Goal: Task Accomplishment & Management: Manage account settings

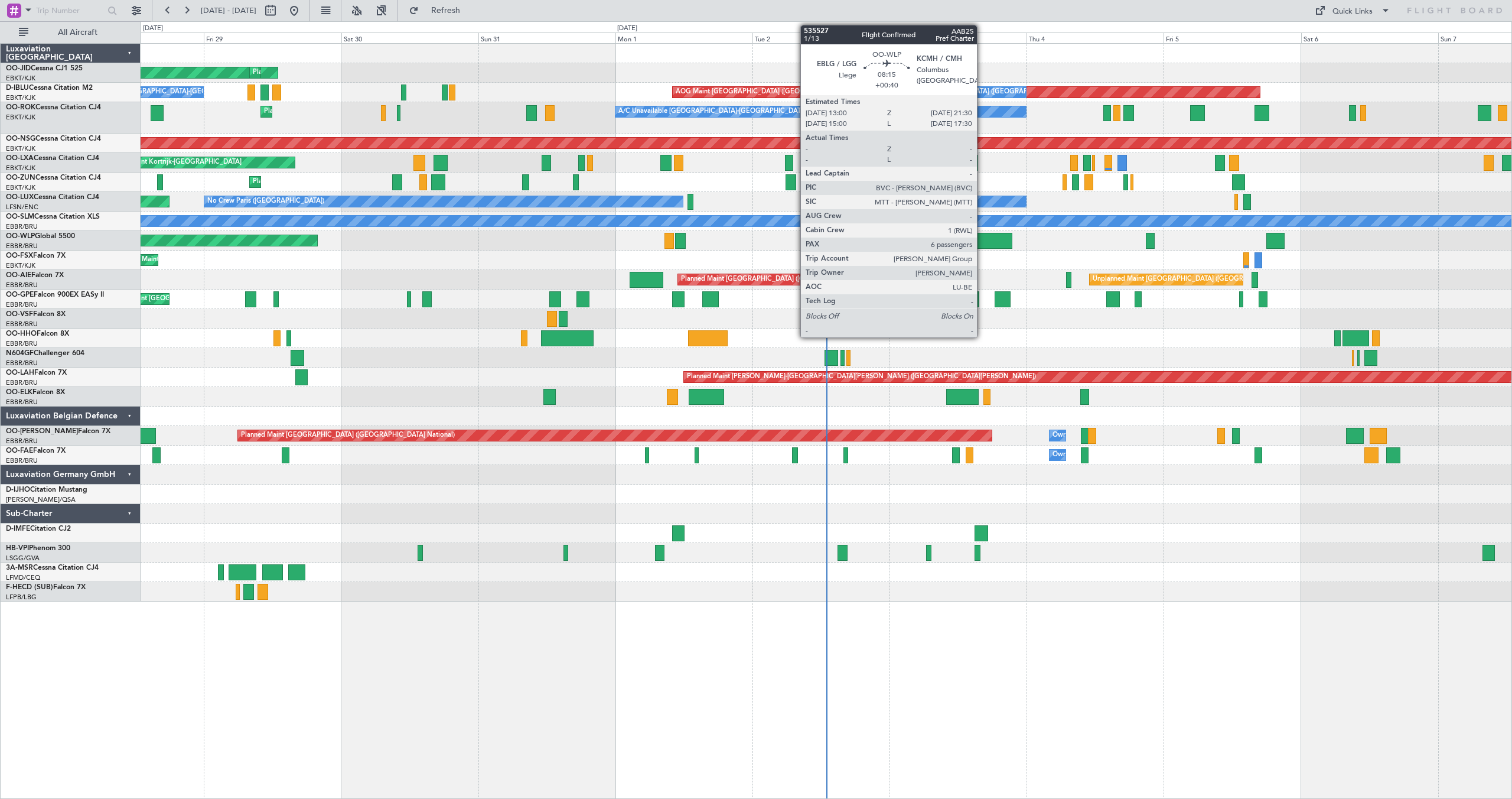
click at [982, 238] on div at bounding box center [988, 241] width 49 height 16
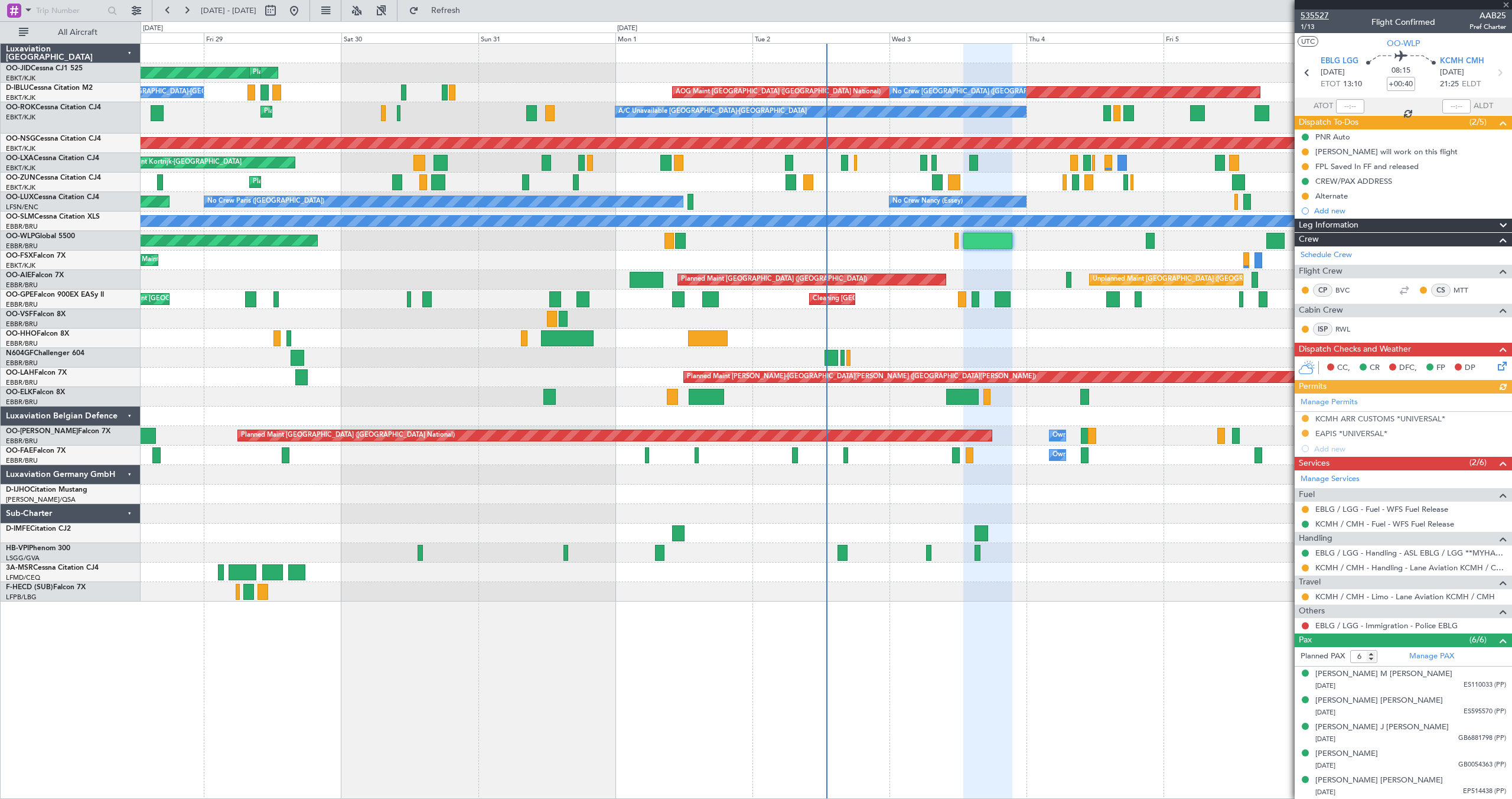
click at [1311, 16] on span "535527" at bounding box center [1314, 16] width 28 height 13
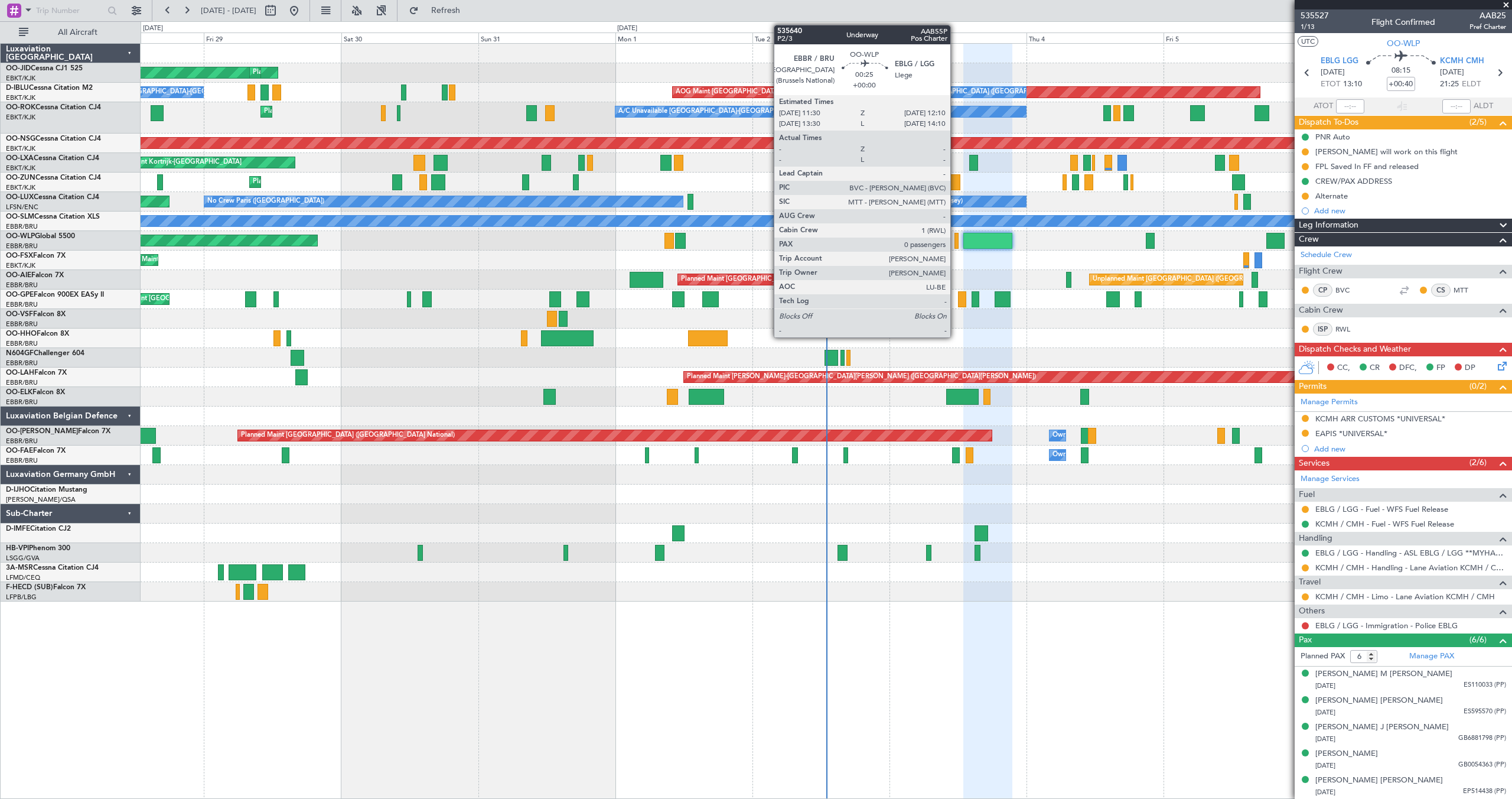
click at [956, 241] on div at bounding box center [957, 241] width 4 height 16
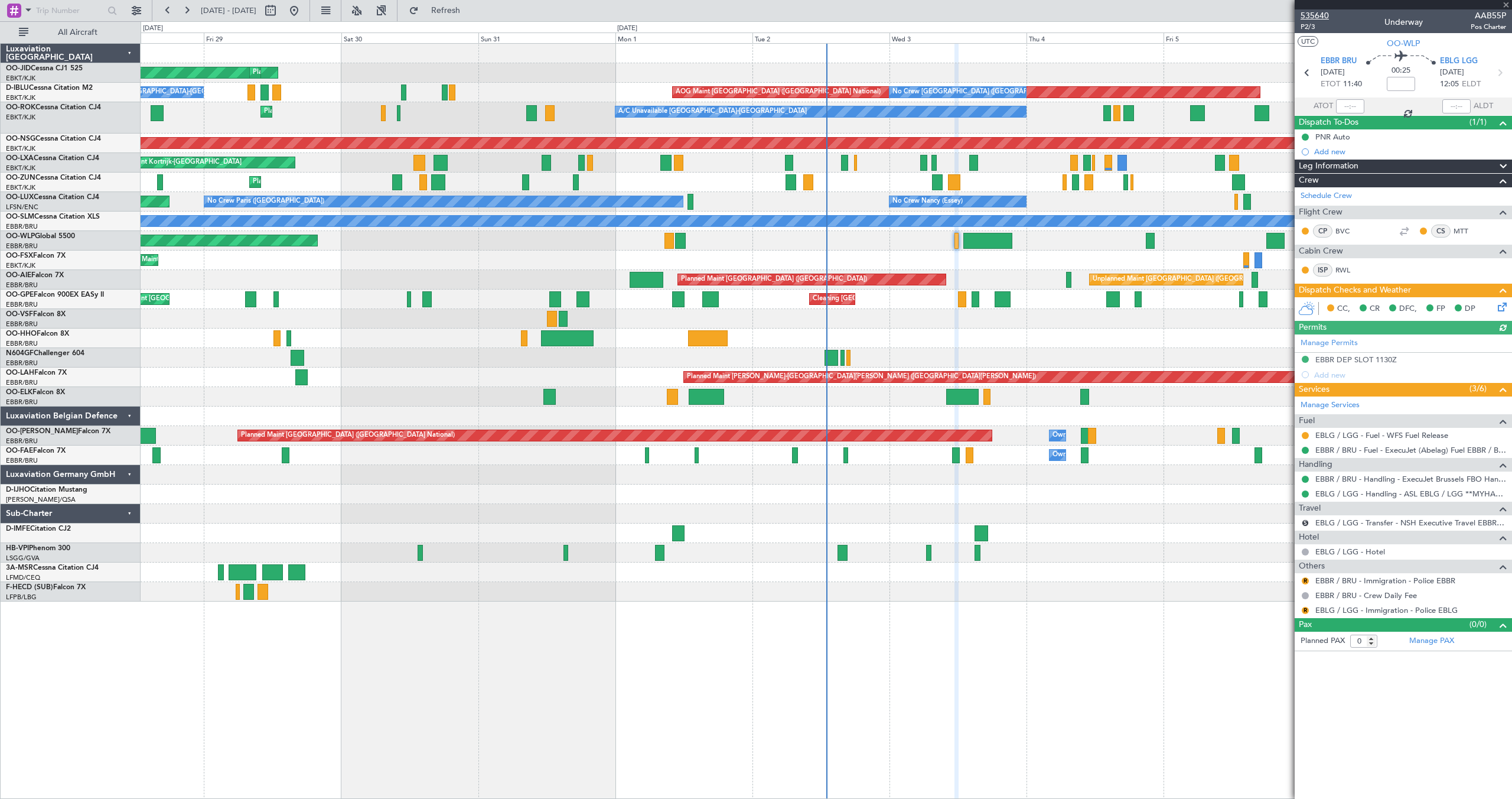
click at [1321, 14] on span "535640" at bounding box center [1314, 16] width 28 height 13
click at [469, 8] on span "Refresh" at bounding box center [446, 10] width 50 height 8
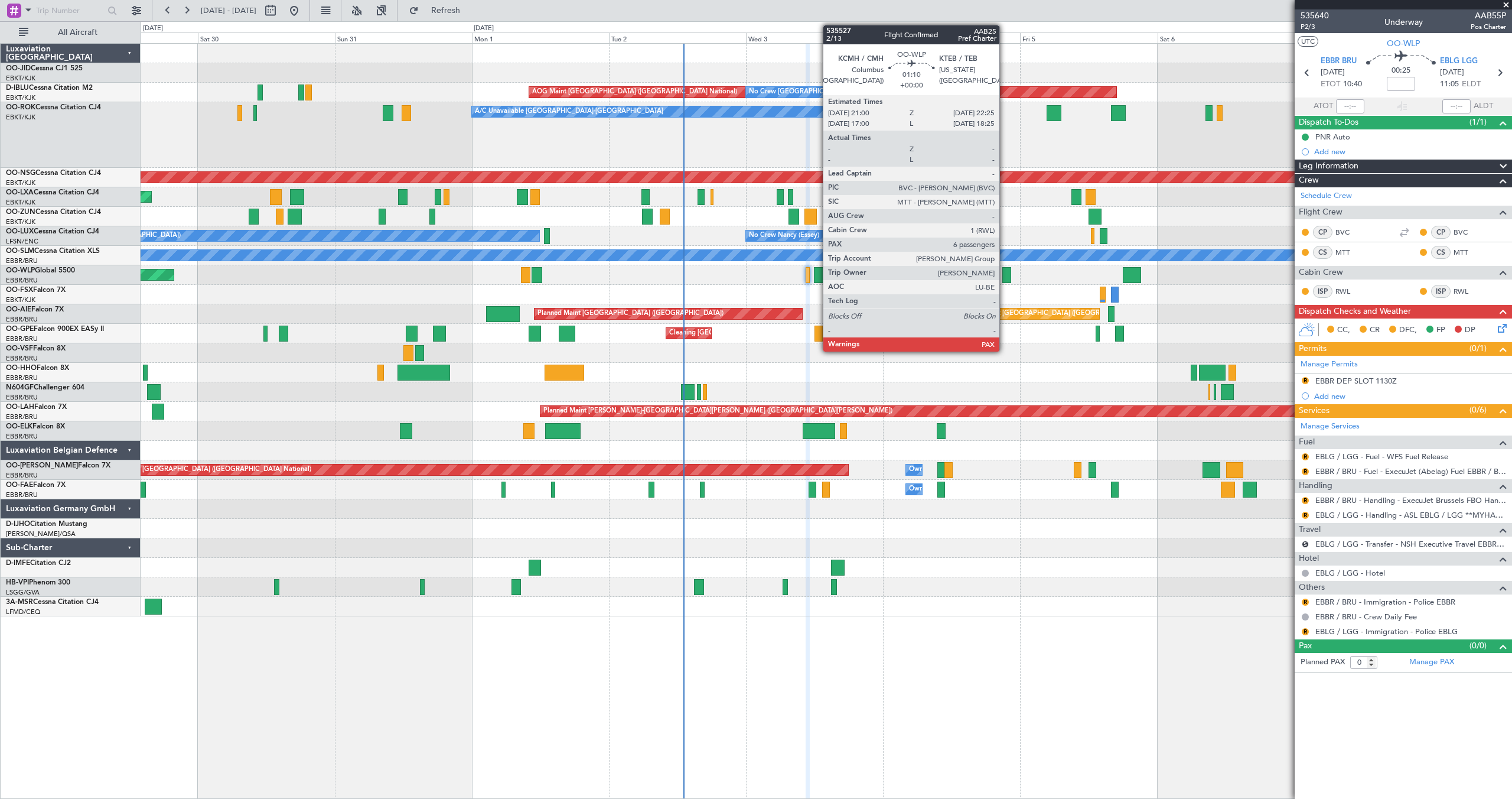
click at [1004, 274] on div at bounding box center [1006, 275] width 8 height 16
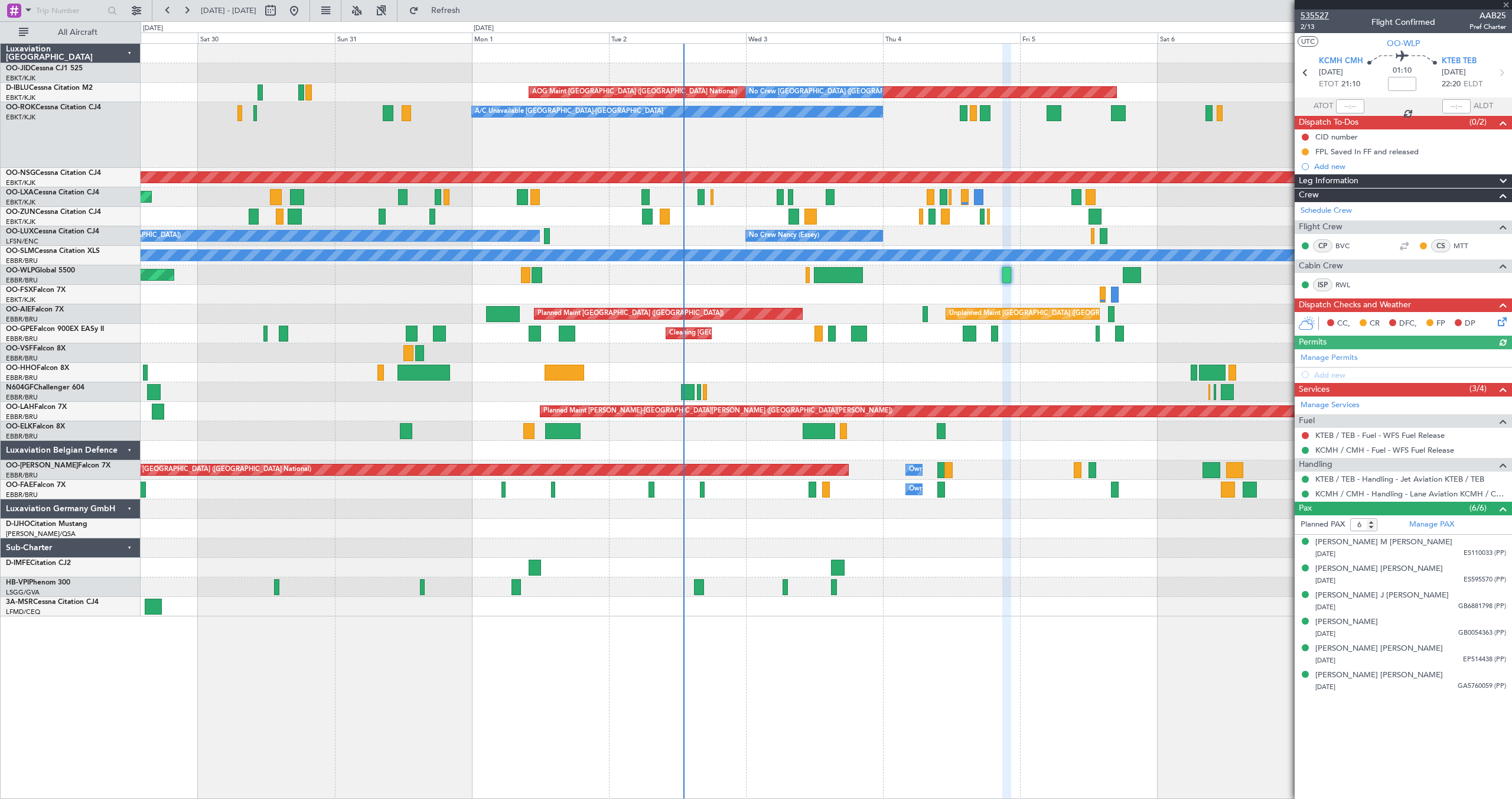
click at [1321, 14] on span "535527" at bounding box center [1314, 16] width 28 height 13
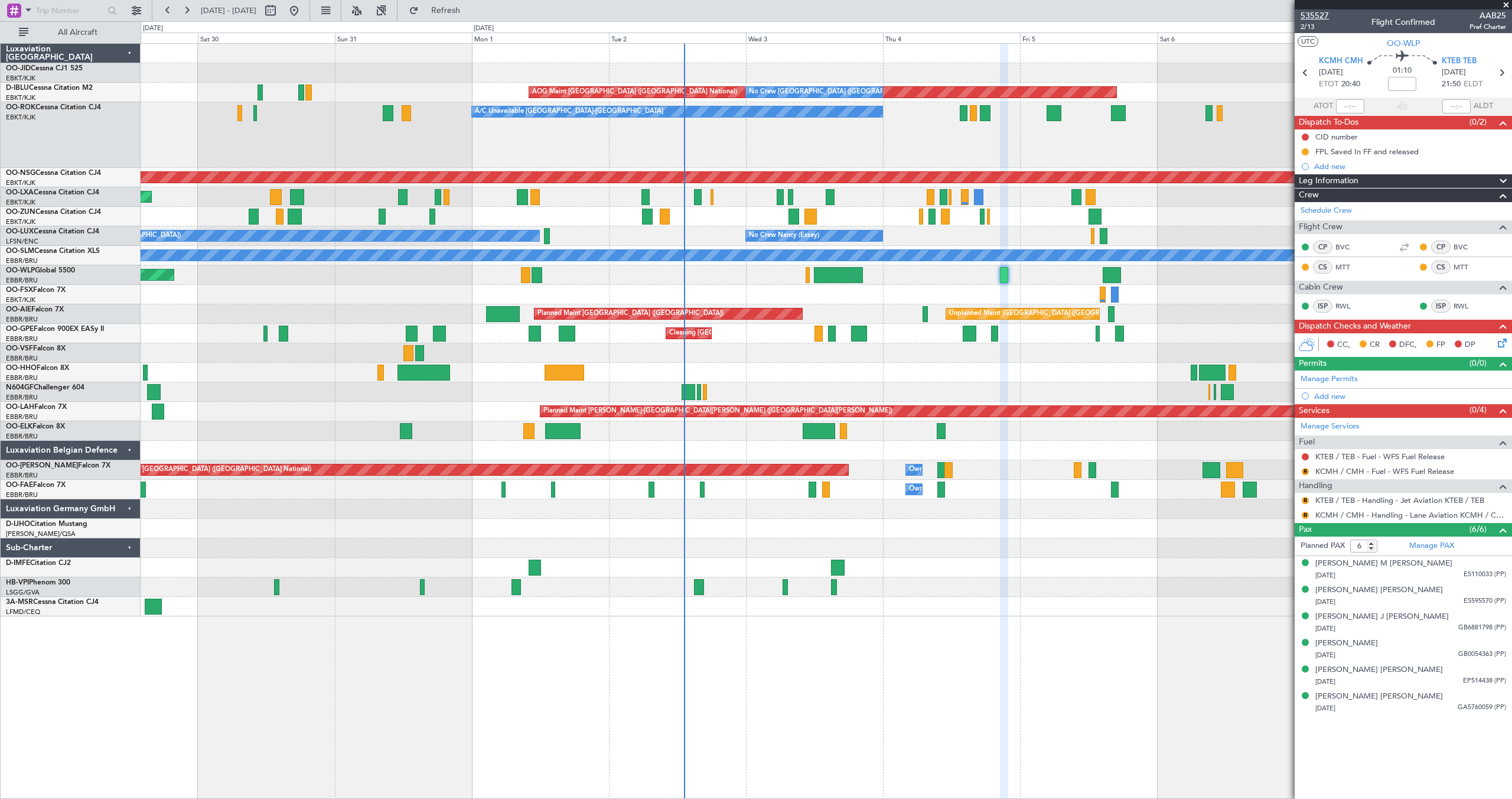
click at [1324, 14] on span "535527" at bounding box center [1314, 16] width 28 height 13
click at [453, 9] on button "Refresh" at bounding box center [439, 11] width 71 height 19
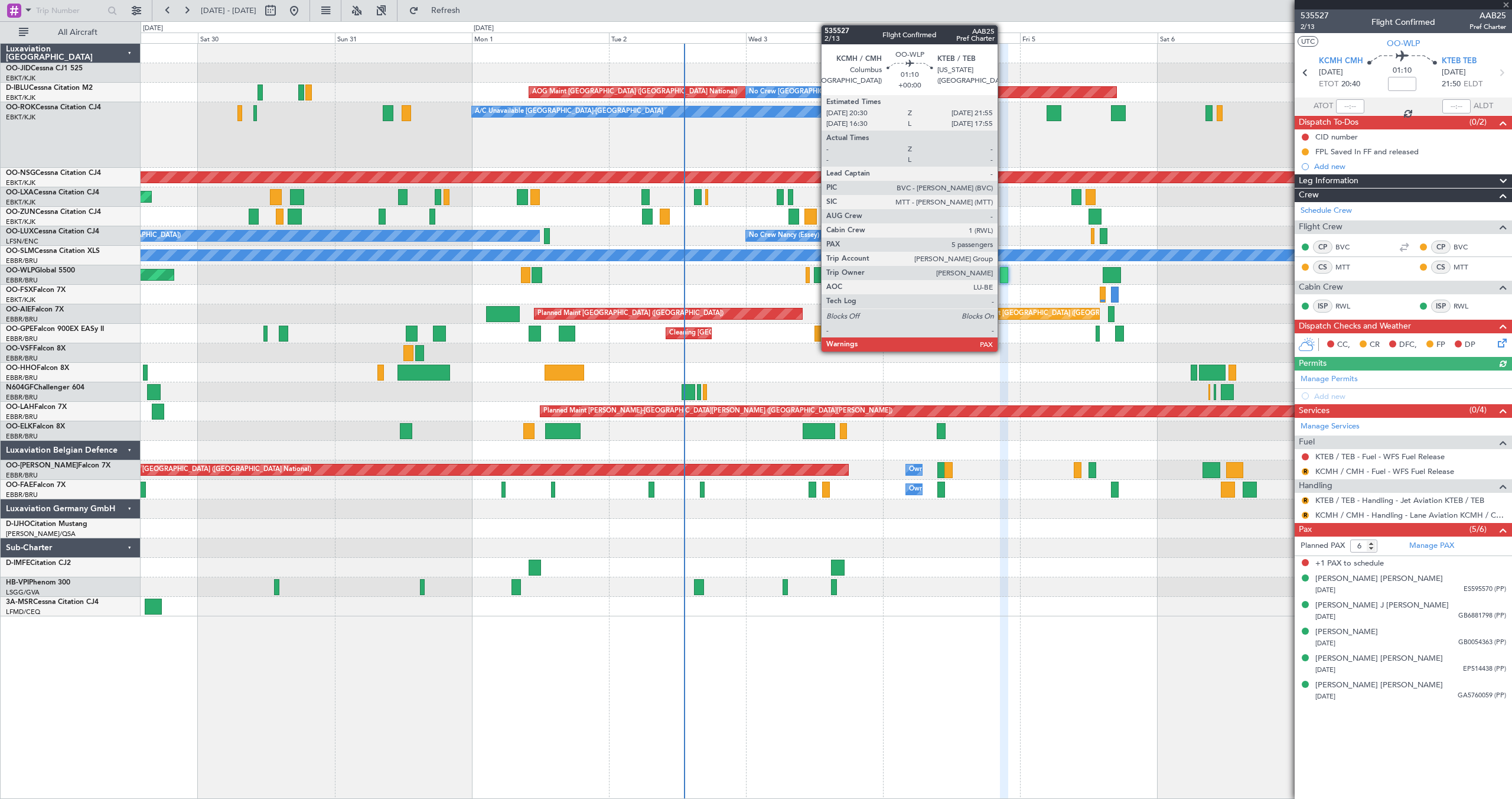
click at [1003, 273] on div at bounding box center [1004, 275] width 8 height 16
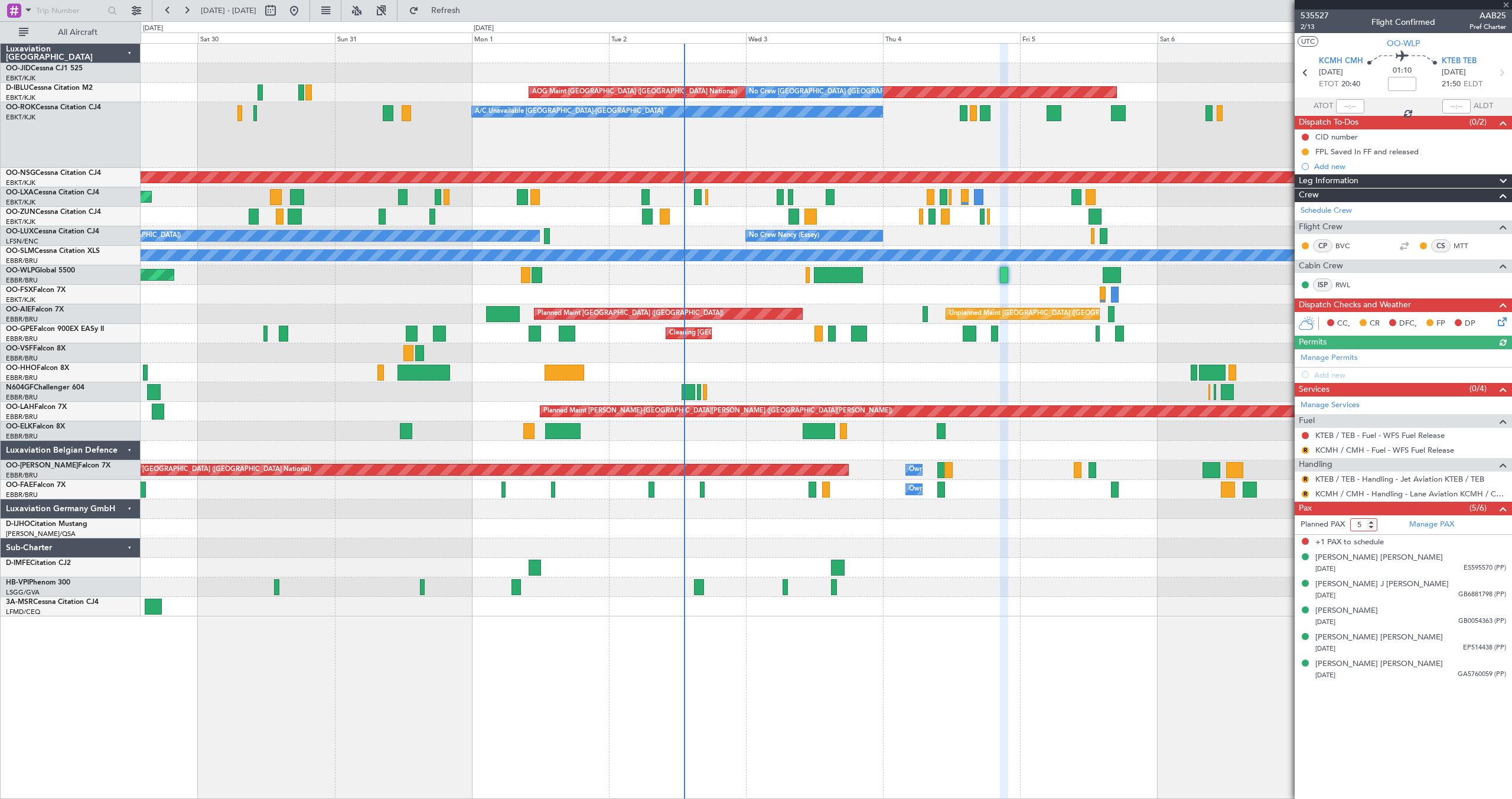
type input "5"
click at [1373, 528] on input "5" at bounding box center [1363, 525] width 27 height 13
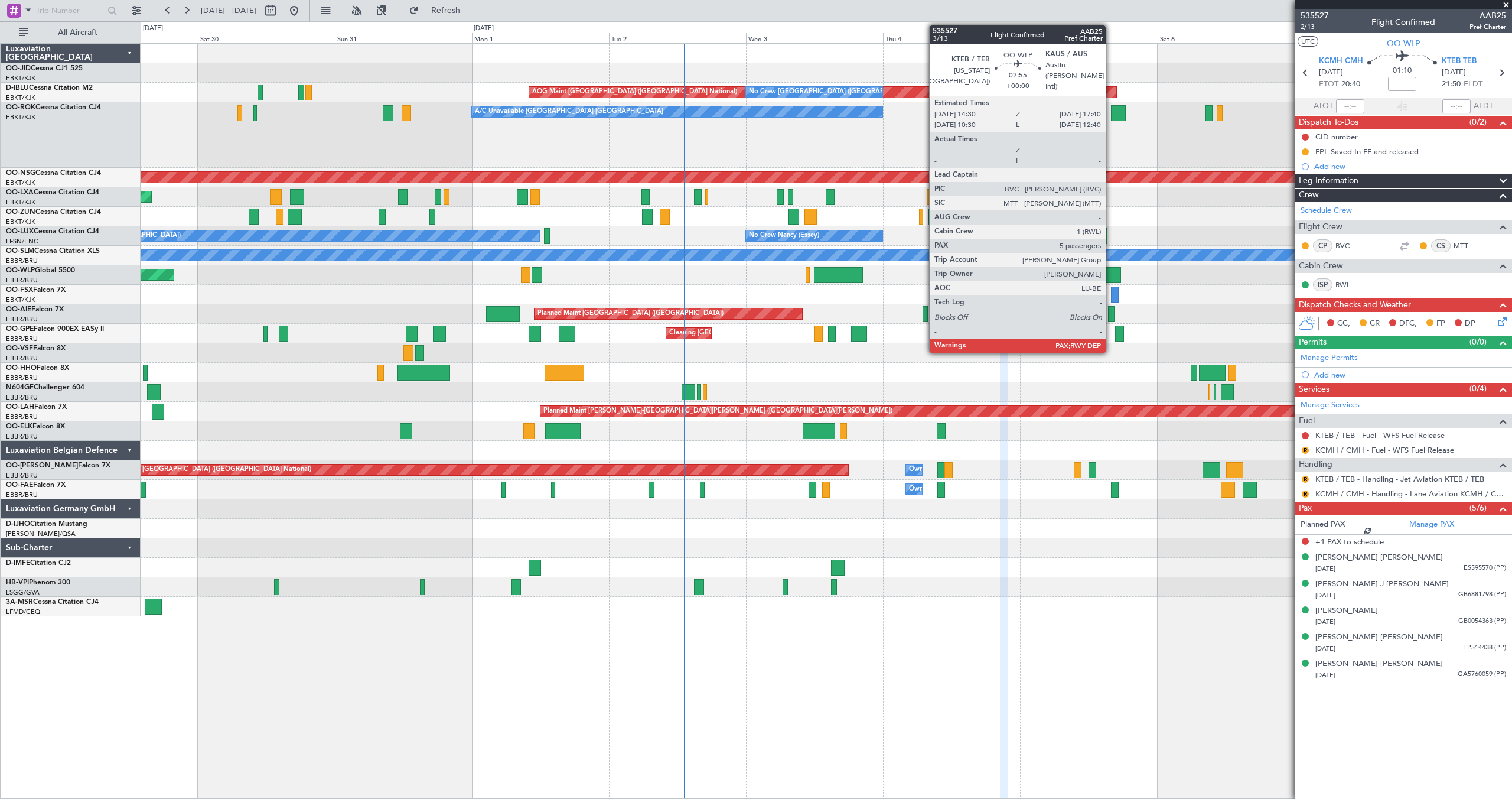
click at [1111, 275] on div at bounding box center [1111, 275] width 18 height 16
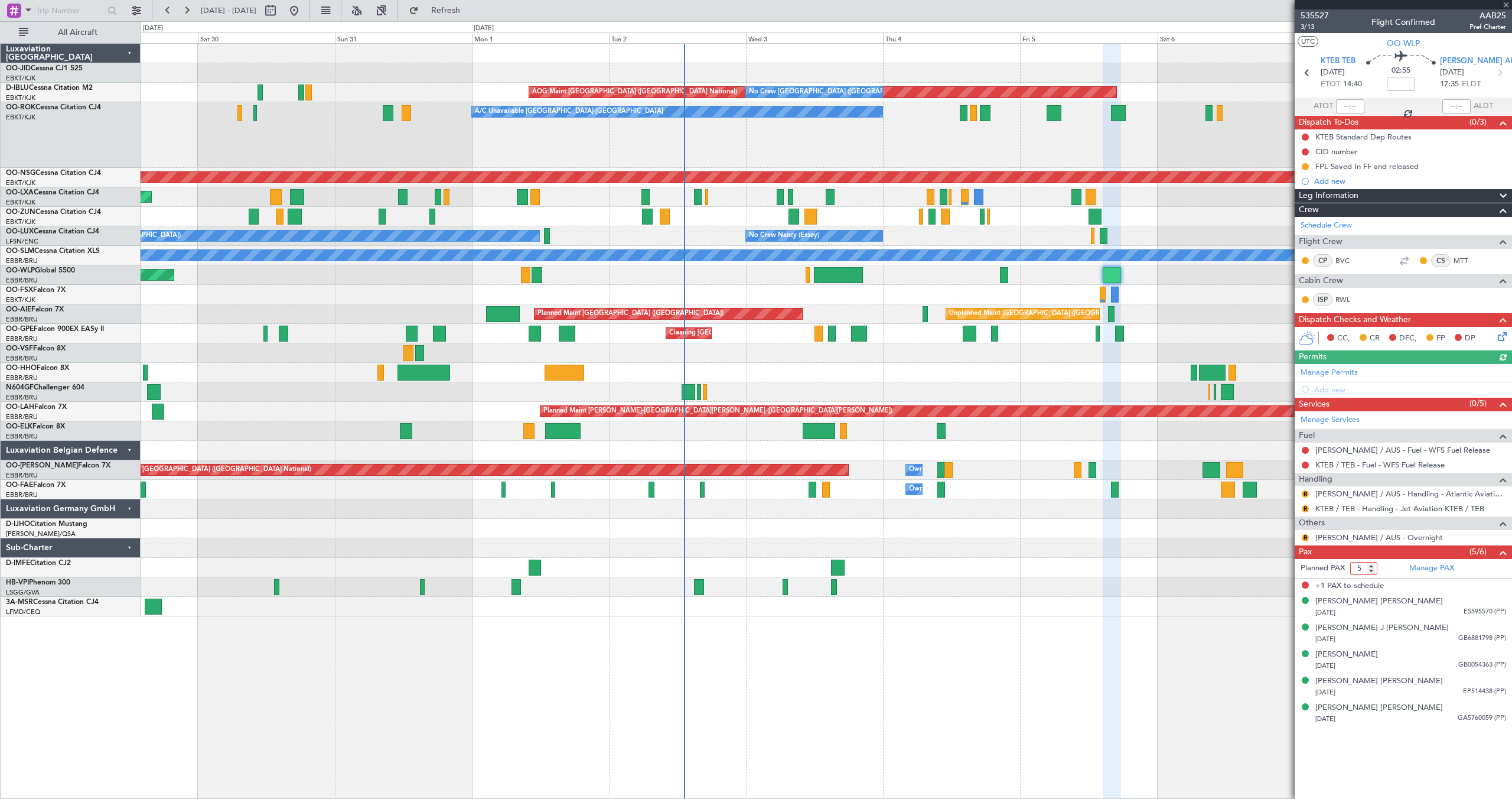
type input "5"
click at [1372, 570] on input "5" at bounding box center [1363, 568] width 27 height 13
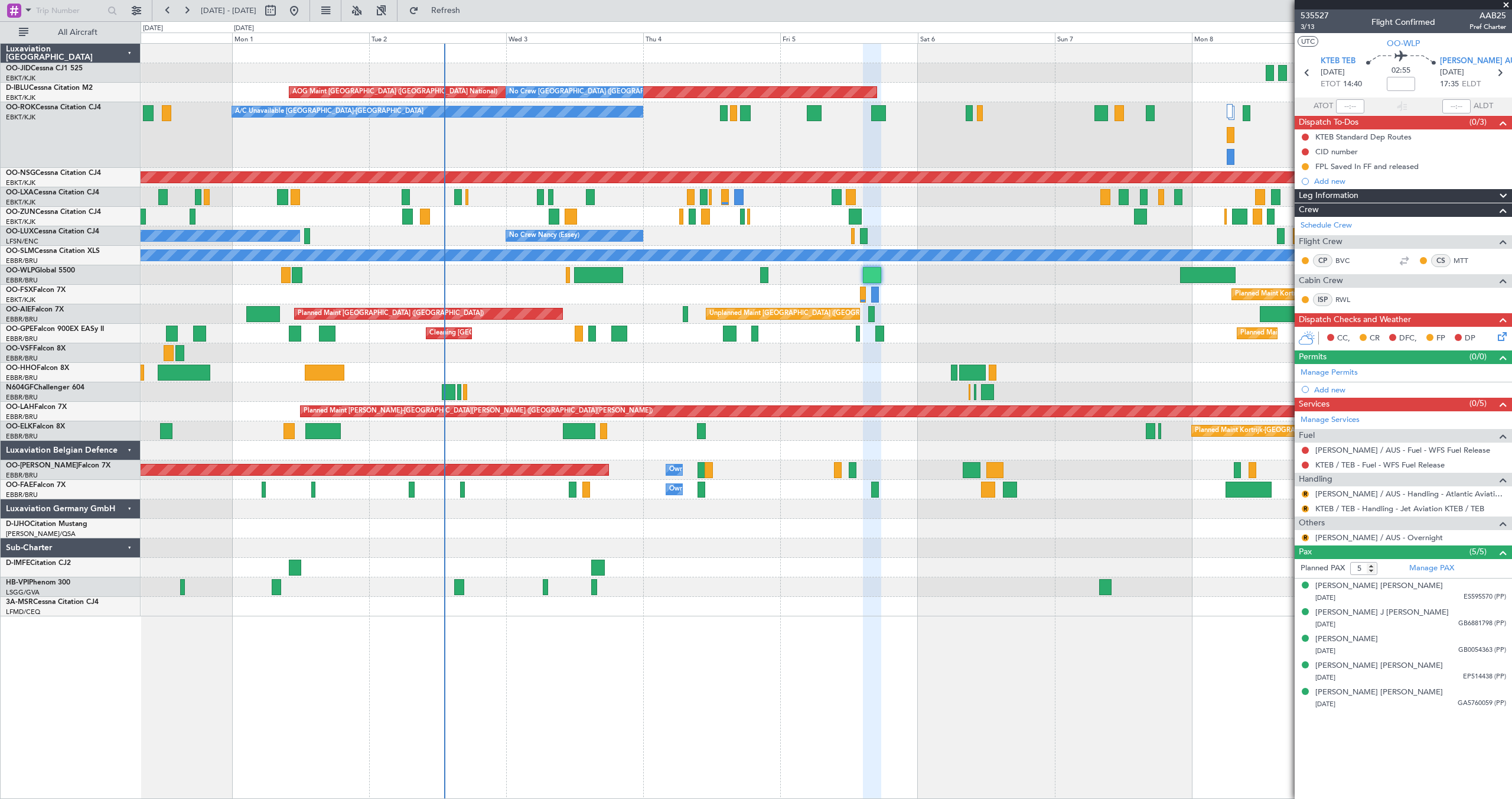
click at [979, 321] on div "Planned Maint Kortrijk-[GEOGRAPHIC_DATA] AOG Maint [GEOGRAPHIC_DATA]-[GEOGRAPHI…" at bounding box center [826, 330] width 1371 height 573
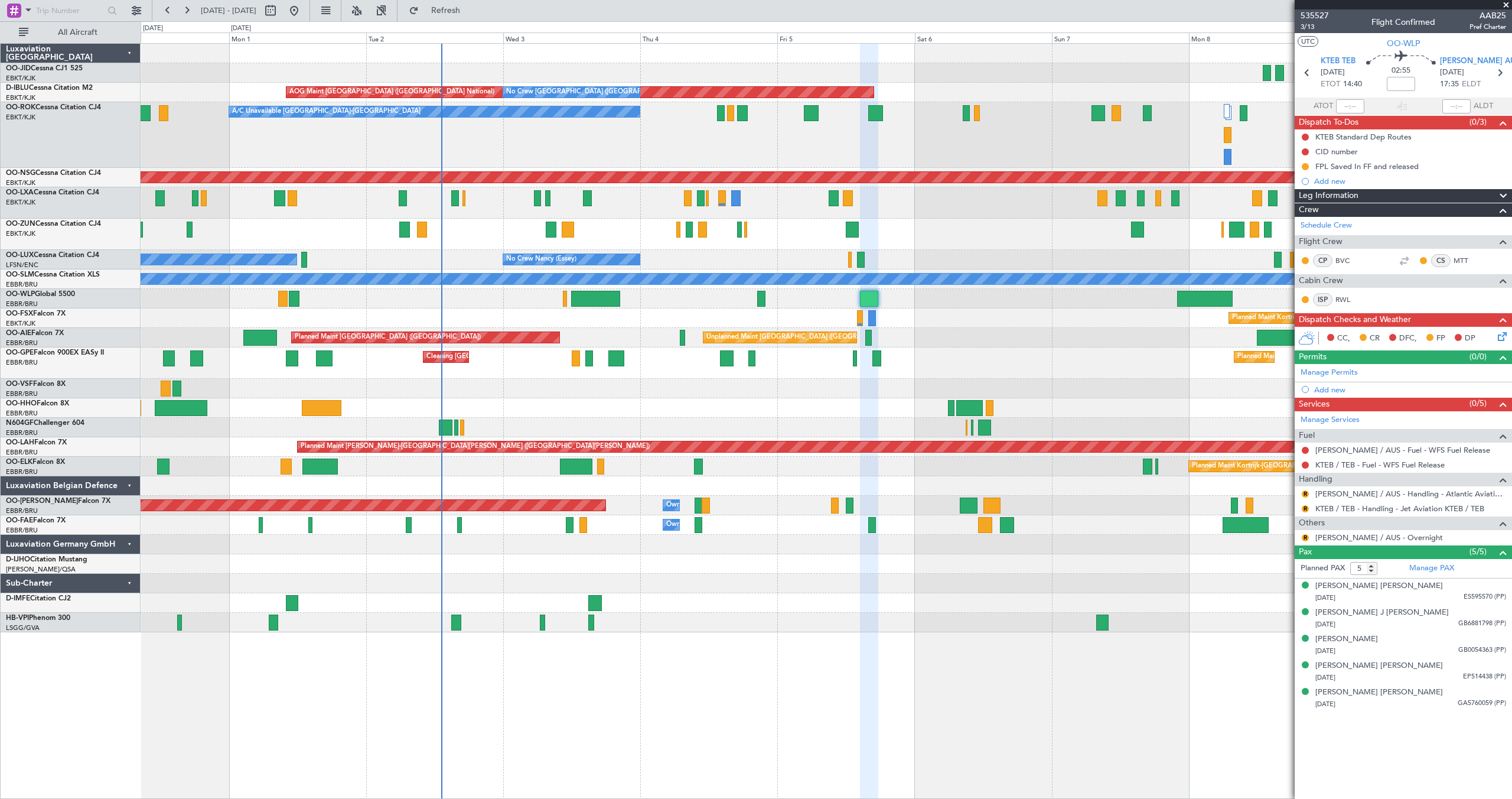
click at [1202, 299] on div at bounding box center [1205, 298] width 56 height 16
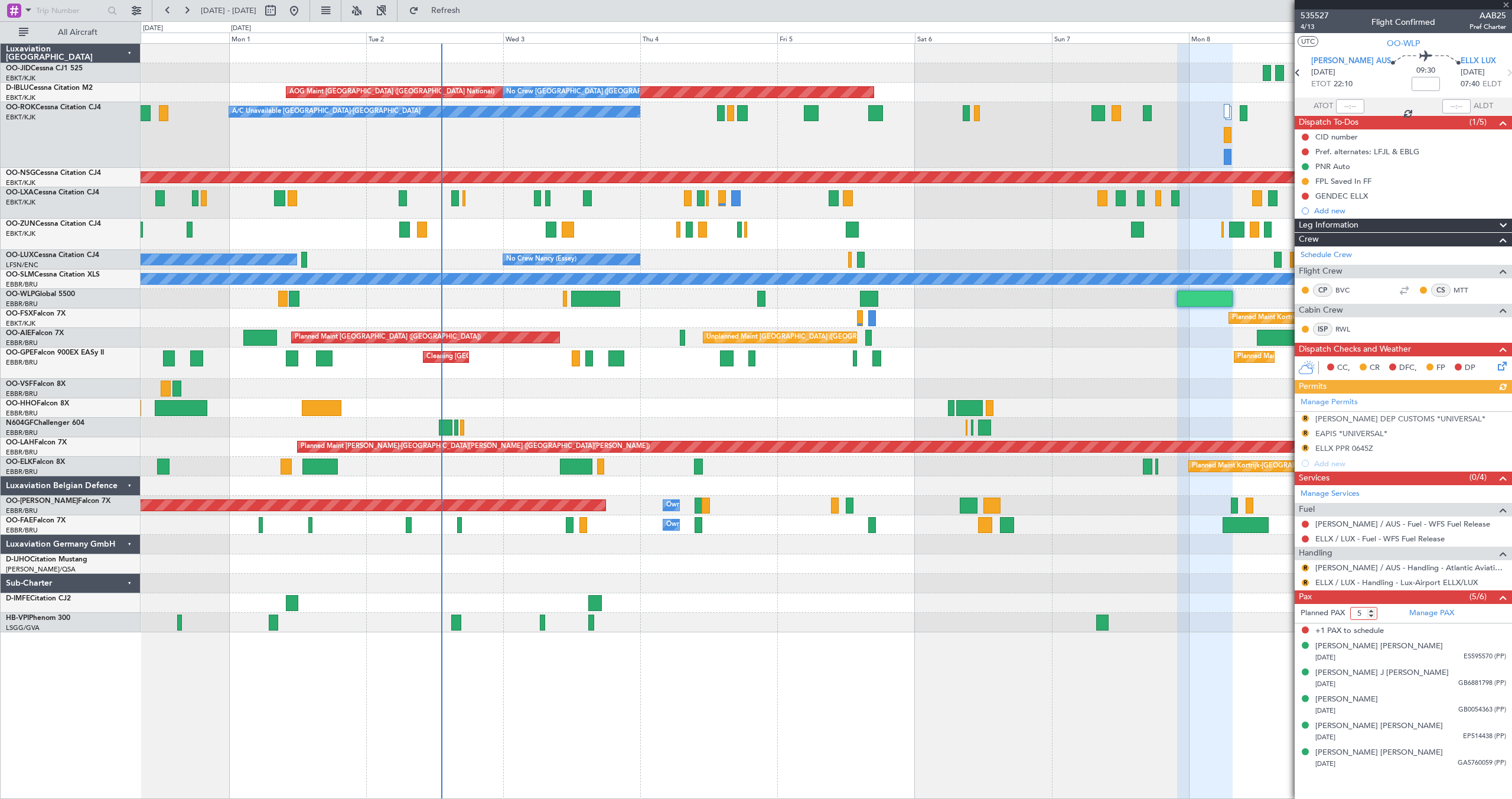
type input "5"
click at [1372, 617] on input "5" at bounding box center [1363, 613] width 27 height 13
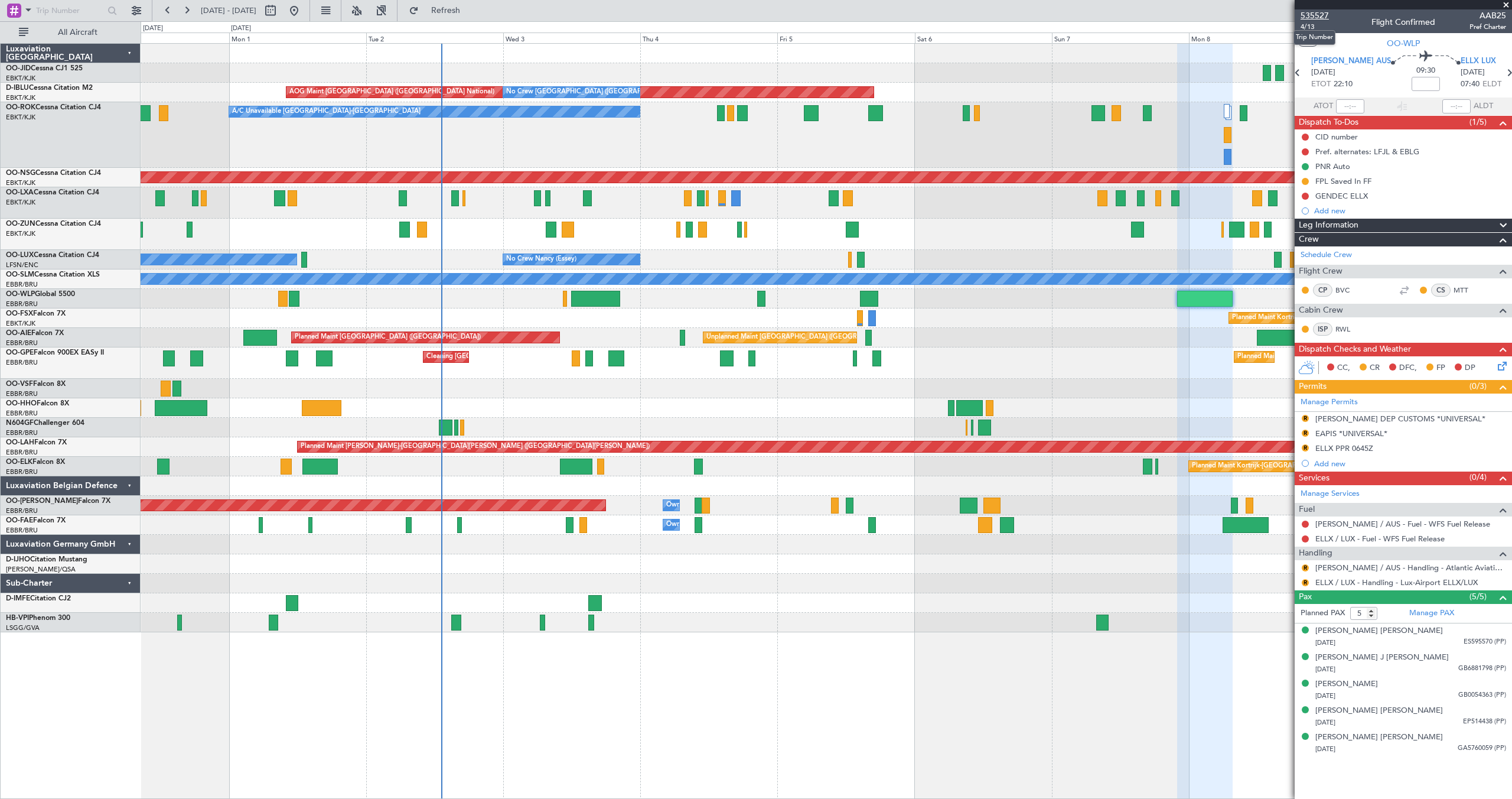
click at [1321, 14] on span "535527" at bounding box center [1314, 16] width 28 height 13
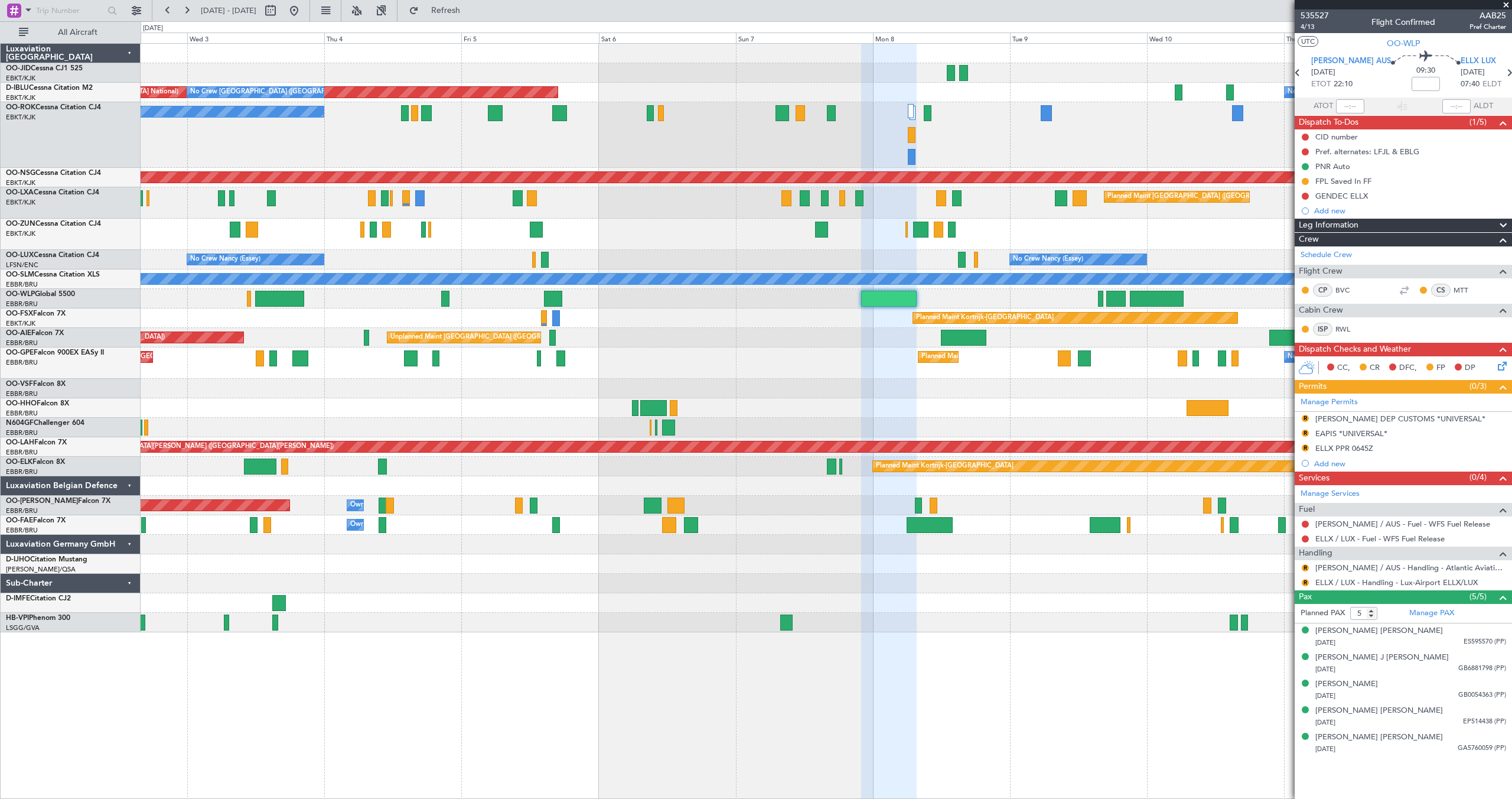
click at [739, 158] on div "A/C Unavailable [GEOGRAPHIC_DATA]-[GEOGRAPHIC_DATA]" at bounding box center [826, 135] width 1371 height 66
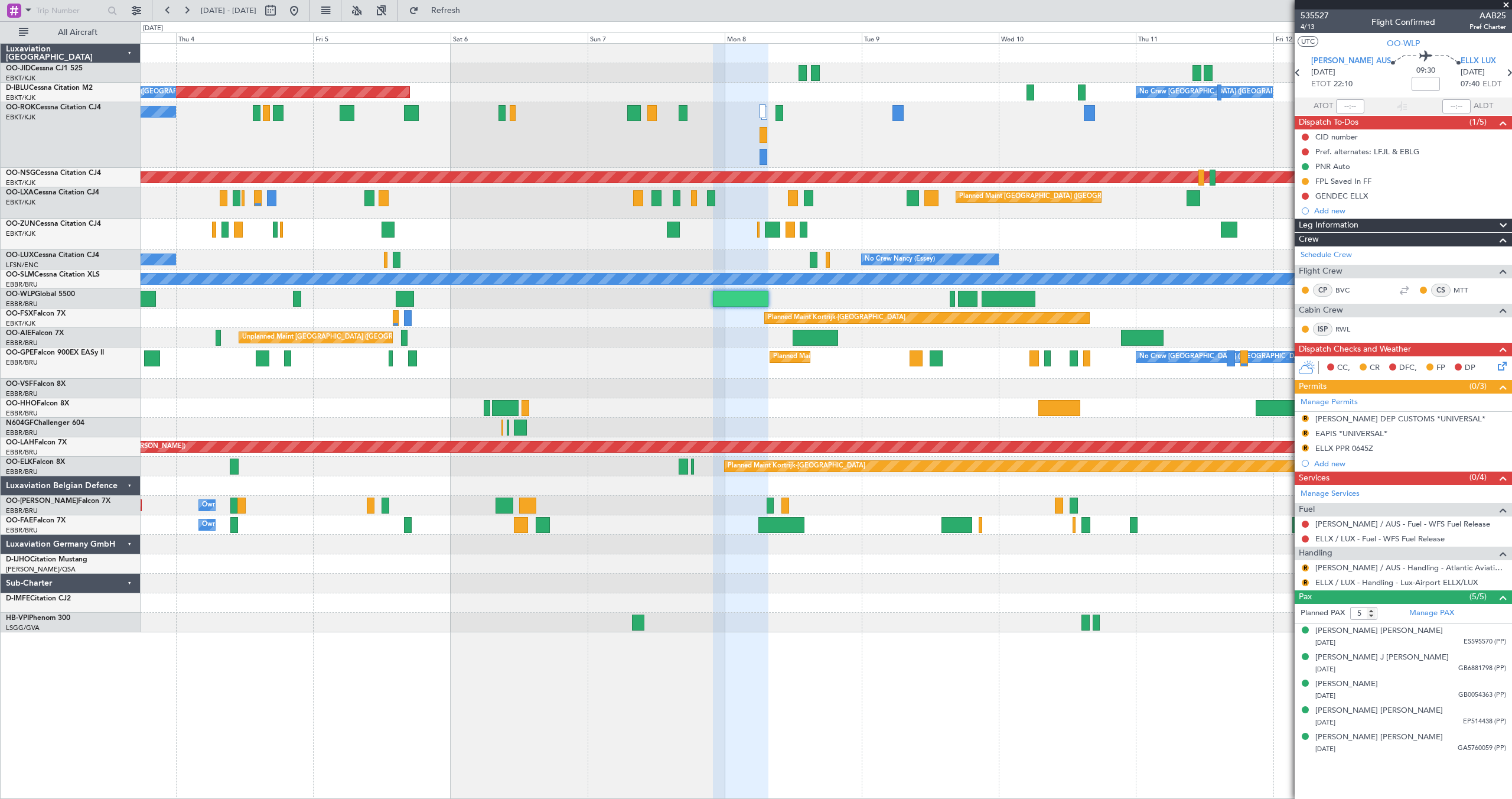
click at [810, 154] on div "A/C Unavailable [GEOGRAPHIC_DATA]-[GEOGRAPHIC_DATA] Planned Maint [GEOGRAPHIC_D…" at bounding box center [826, 135] width 1371 height 66
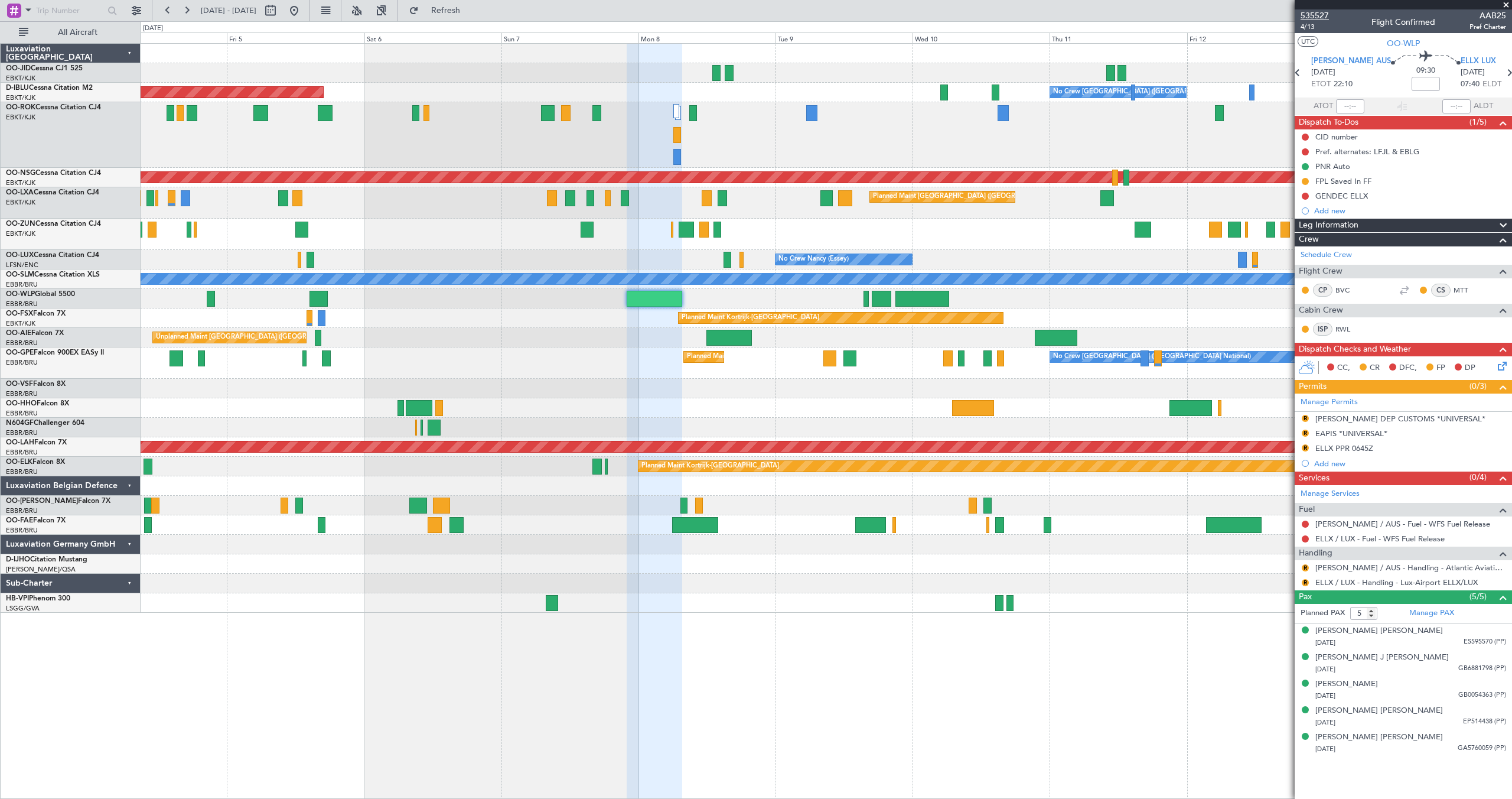
click at [1312, 14] on span "535527" at bounding box center [1314, 16] width 28 height 13
click at [0, 9] on fb-app "[DATE] - [DATE] Refresh Quick Links All Aircraft AOG Maint [GEOGRAPHIC_DATA] ([…" at bounding box center [756, 404] width 1512 height 790
click at [462, 11] on span "Refresh" at bounding box center [446, 10] width 50 height 8
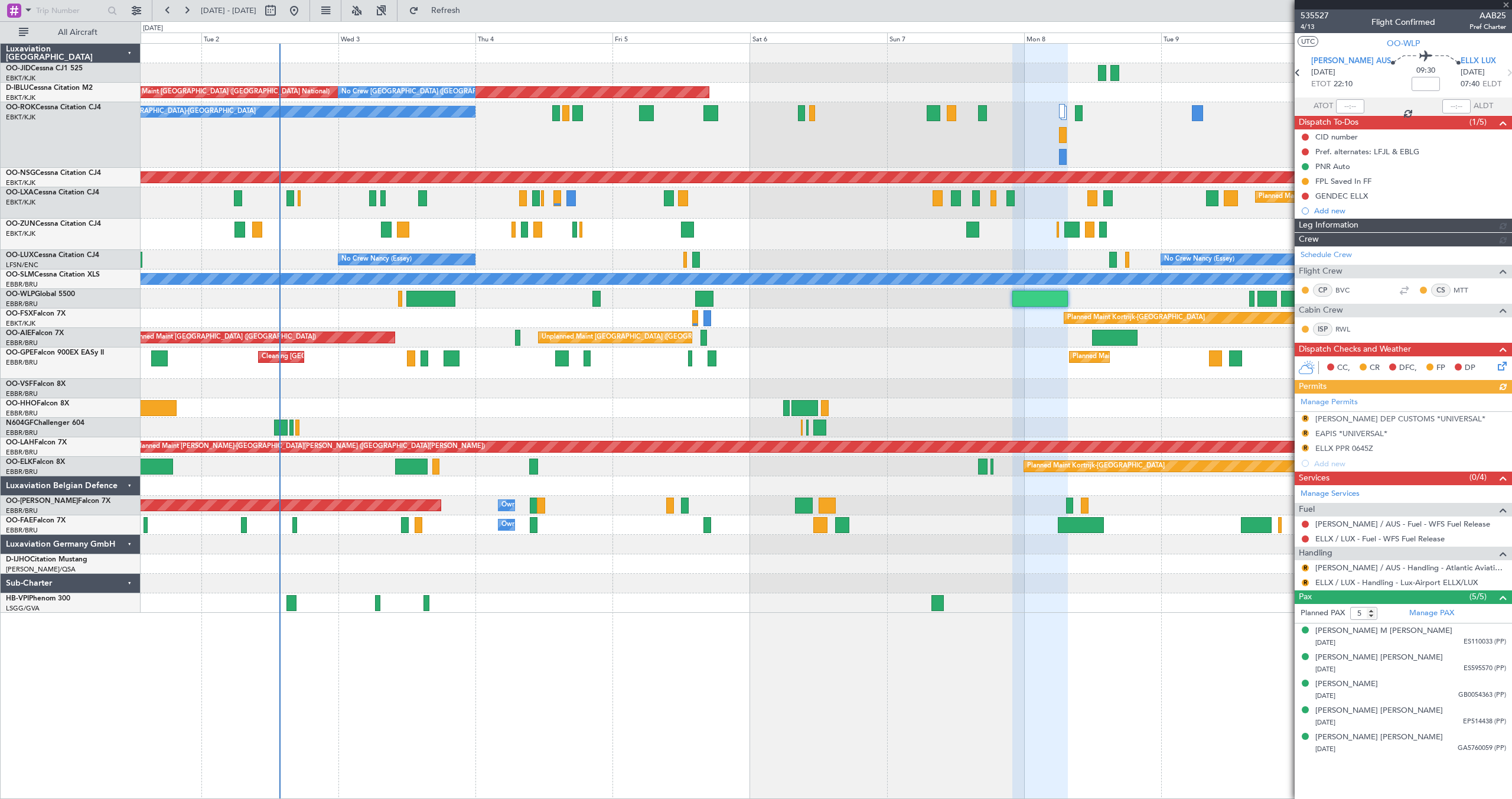
type input "6"
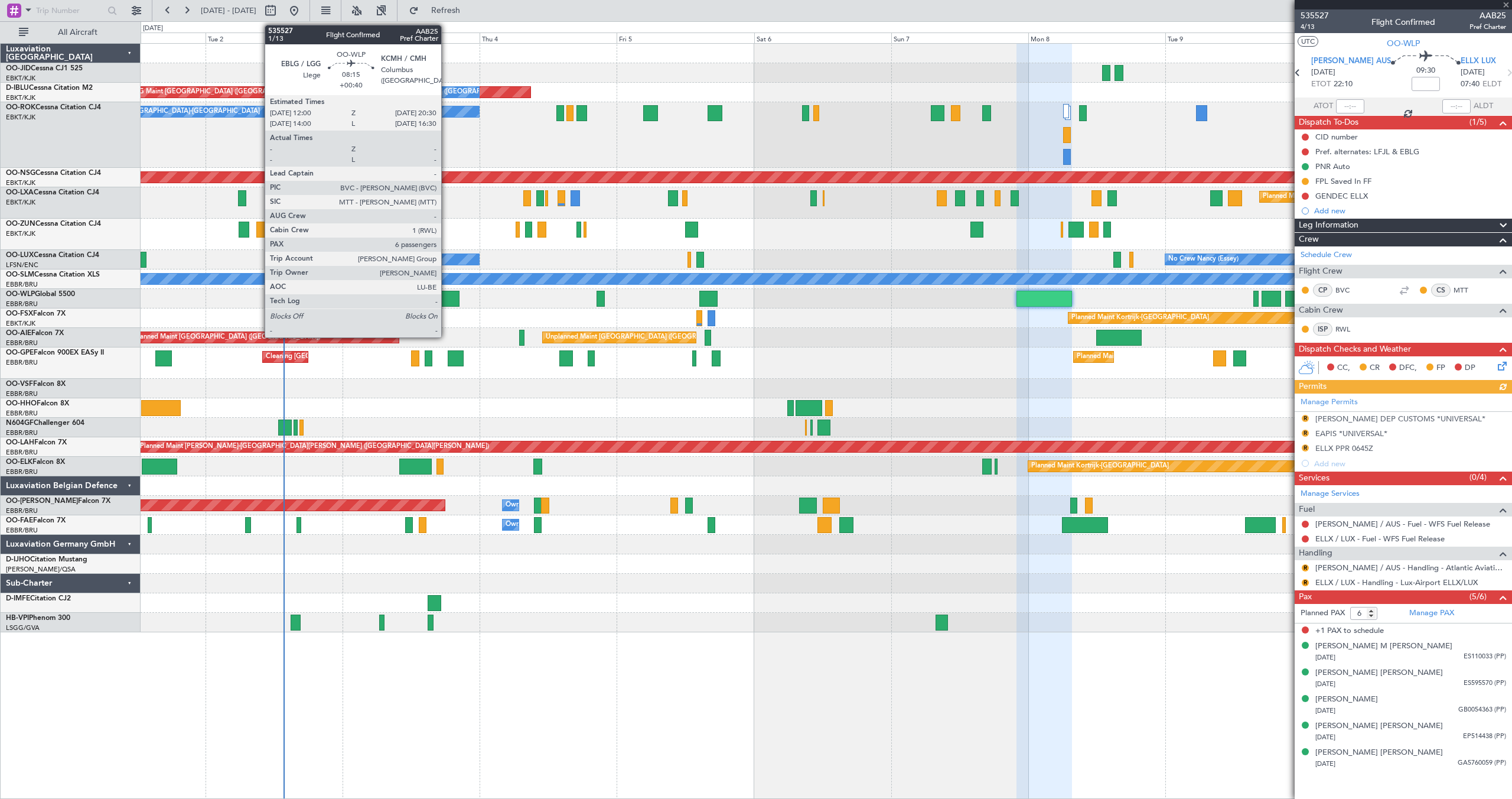
click at [446, 294] on div at bounding box center [435, 298] width 49 height 16
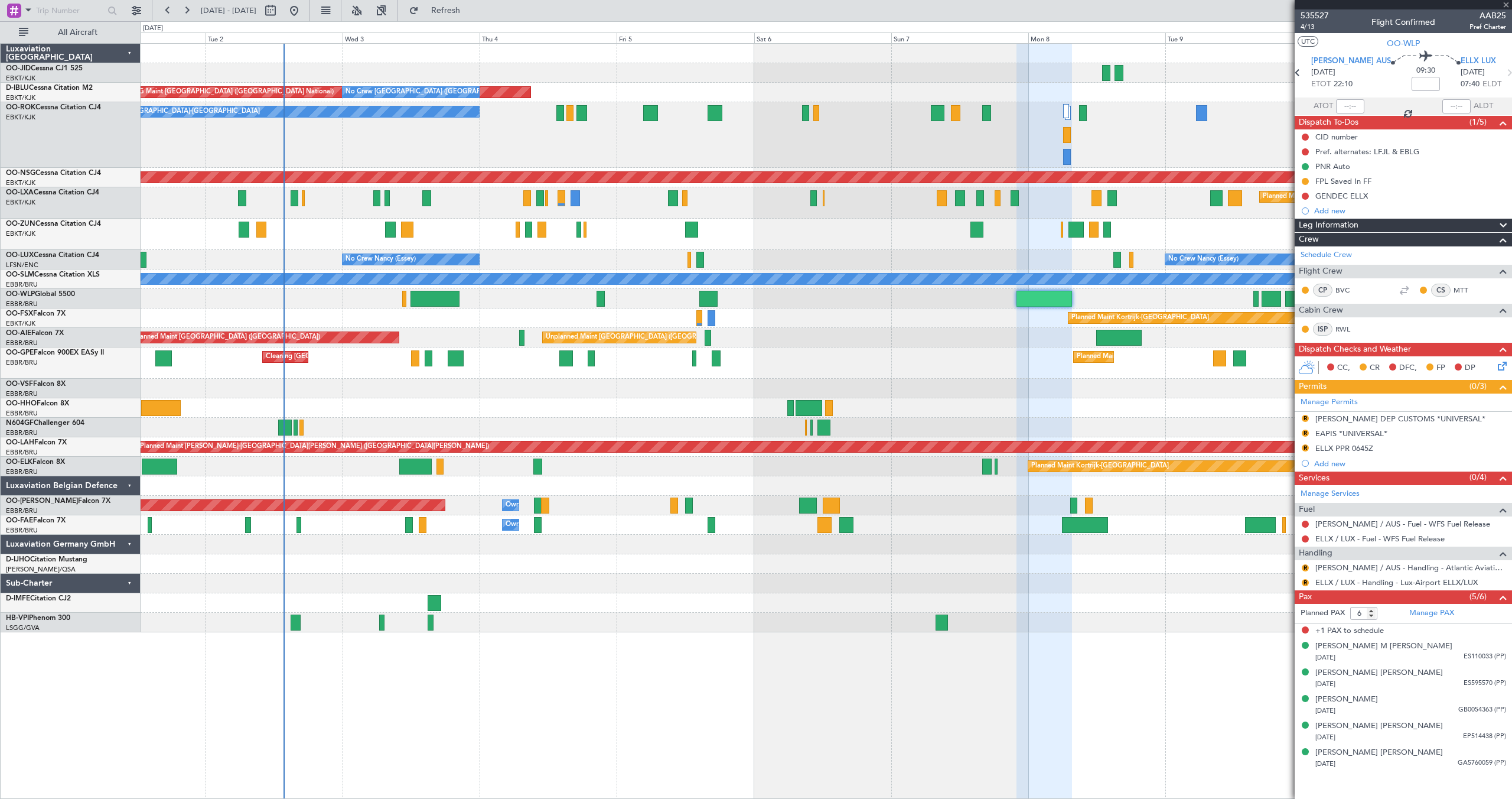
type input "+00:40"
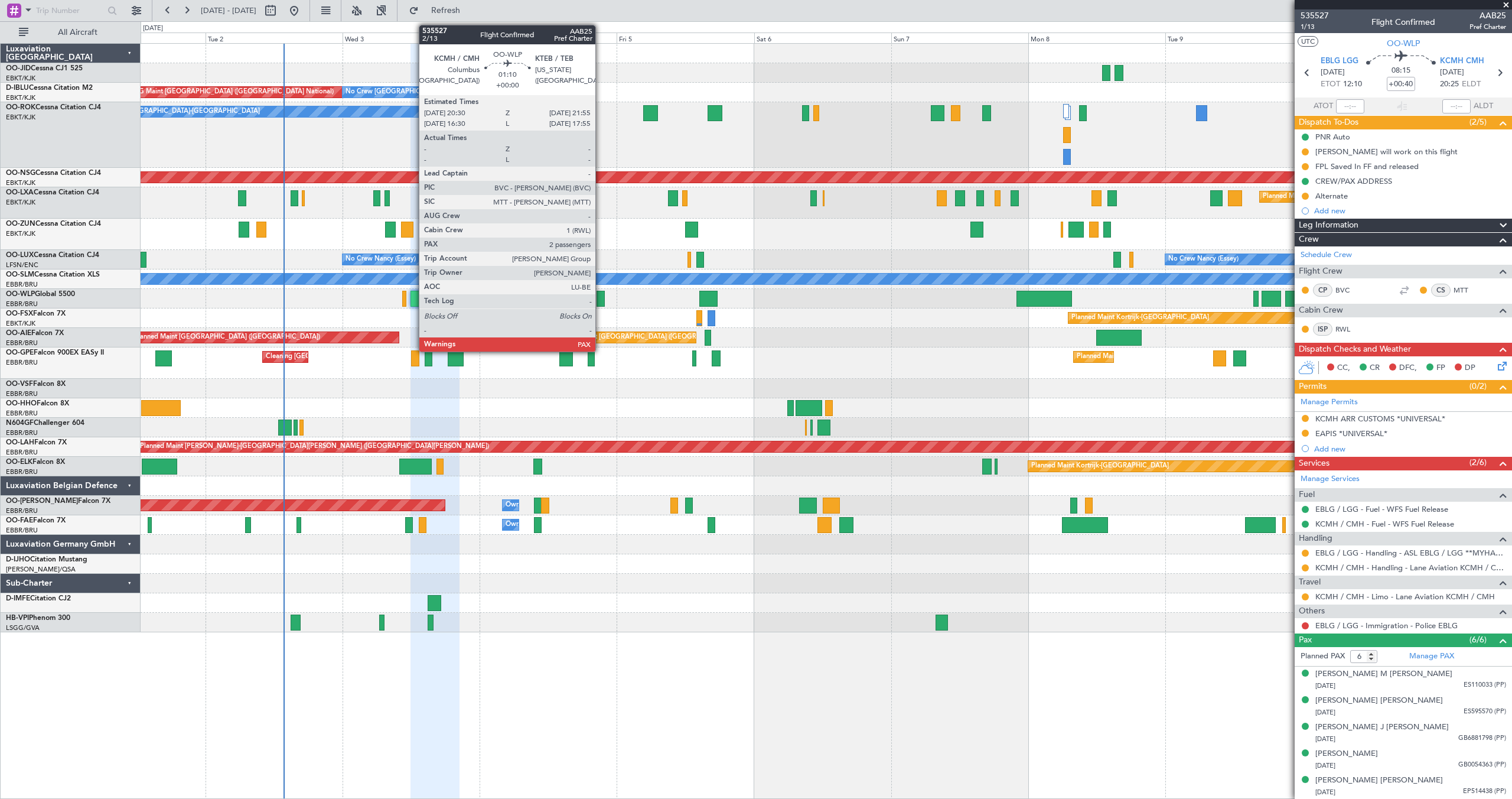
click at [601, 298] on div at bounding box center [600, 298] width 8 height 16
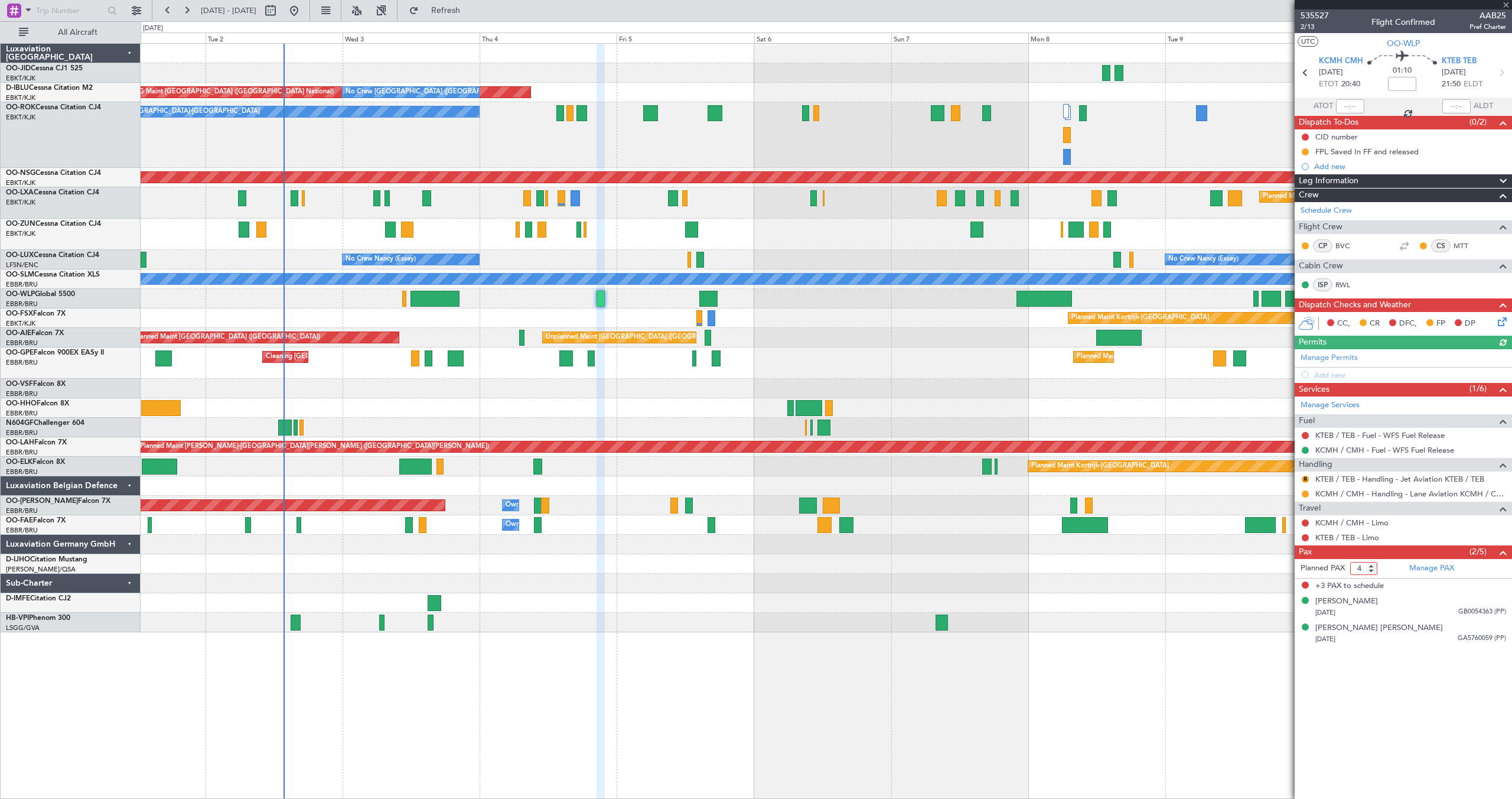
click at [1368, 572] on input "4" at bounding box center [1363, 568] width 27 height 13
click at [1368, 572] on input "3" at bounding box center [1363, 568] width 27 height 13
type input "2"
click at [1368, 572] on input "2" at bounding box center [1363, 568] width 27 height 13
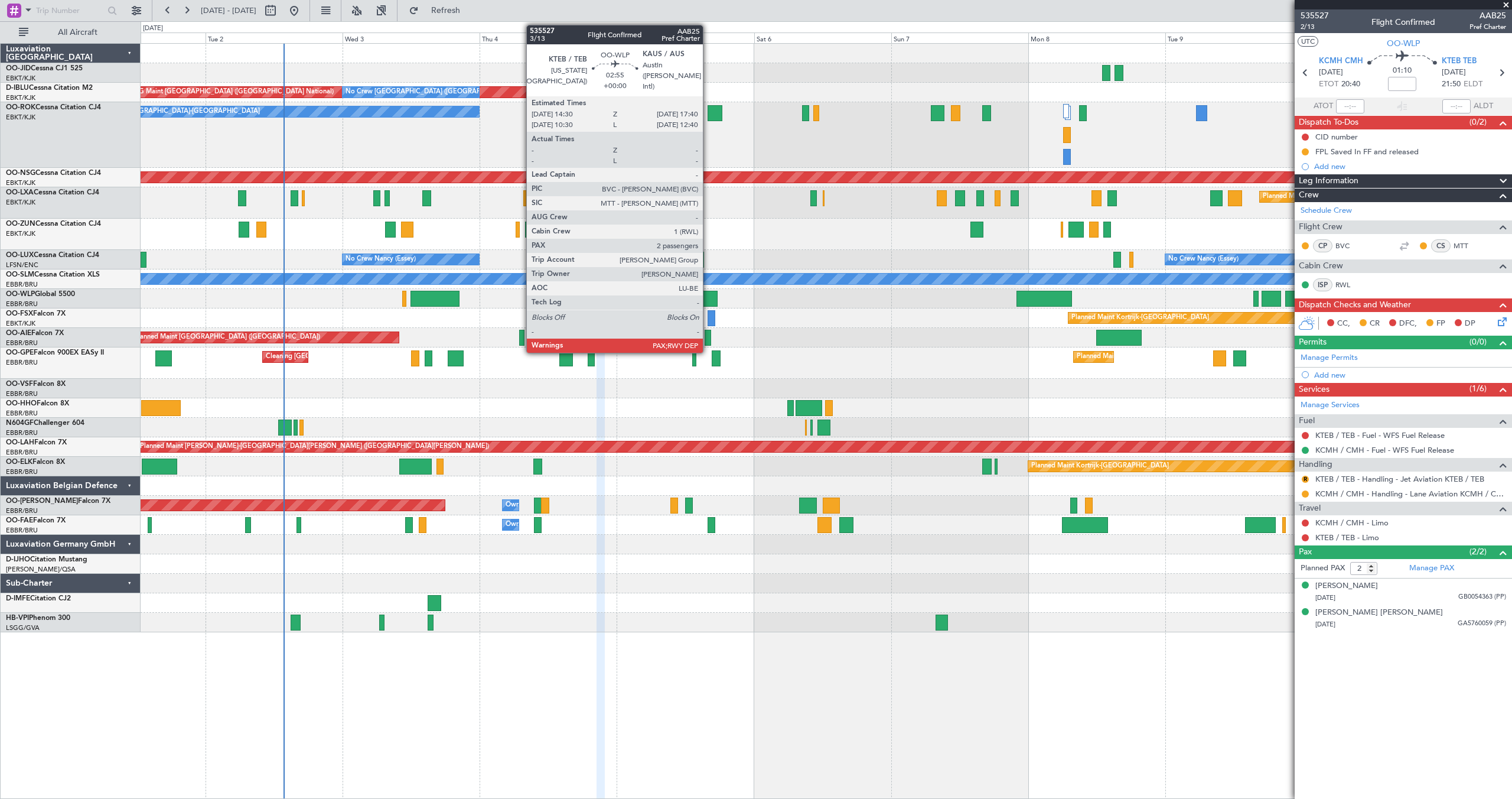
click at [708, 297] on div at bounding box center [708, 298] width 18 height 16
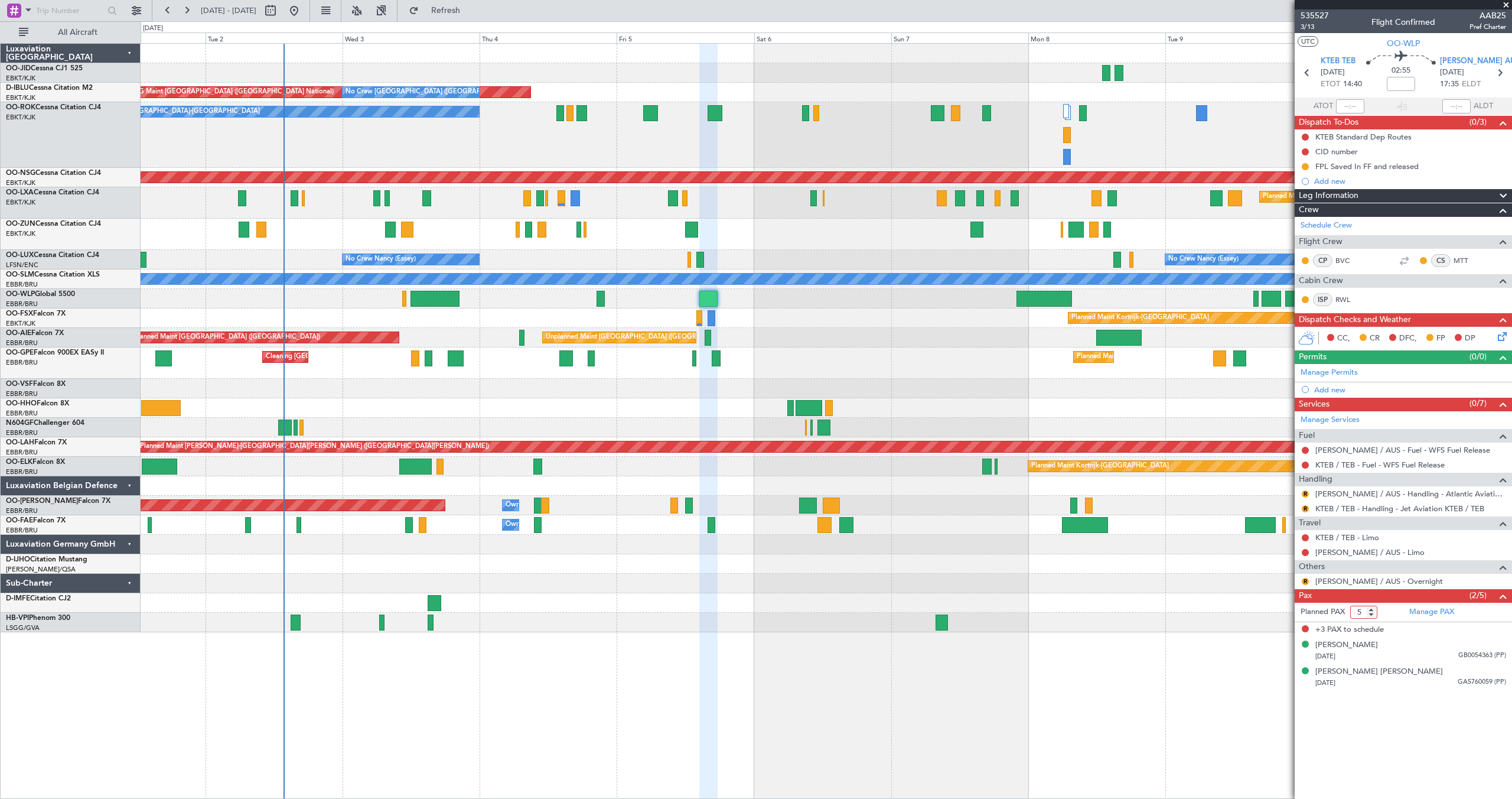
click at [1370, 617] on input "5" at bounding box center [1363, 612] width 27 height 13
click at [1370, 617] on input "4" at bounding box center [1363, 612] width 27 height 13
click at [1370, 617] on input "3" at bounding box center [1363, 612] width 27 height 13
type input "2"
click at [1370, 617] on input "2" at bounding box center [1363, 612] width 27 height 13
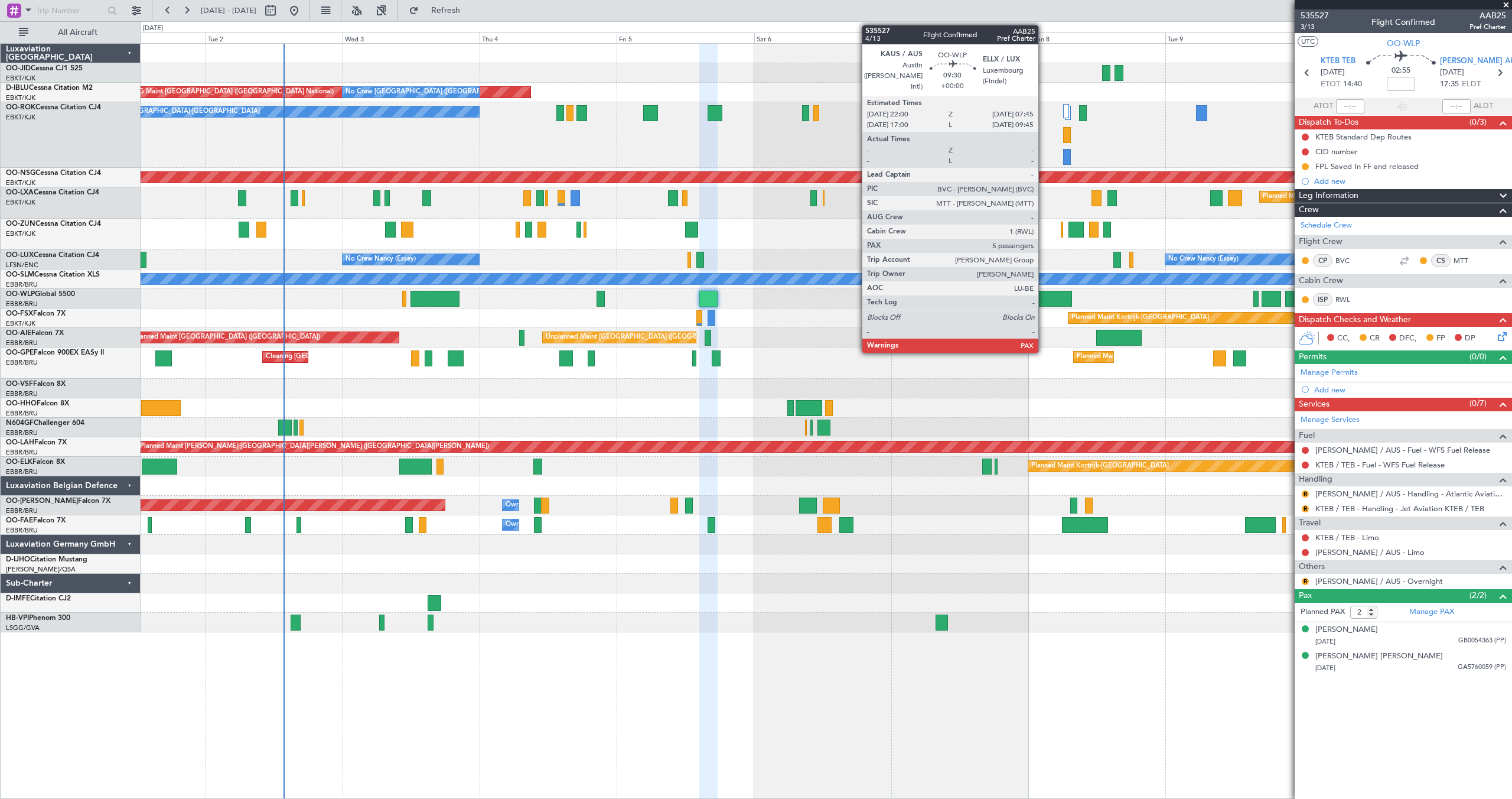
click at [1043, 297] on div at bounding box center [1044, 298] width 56 height 16
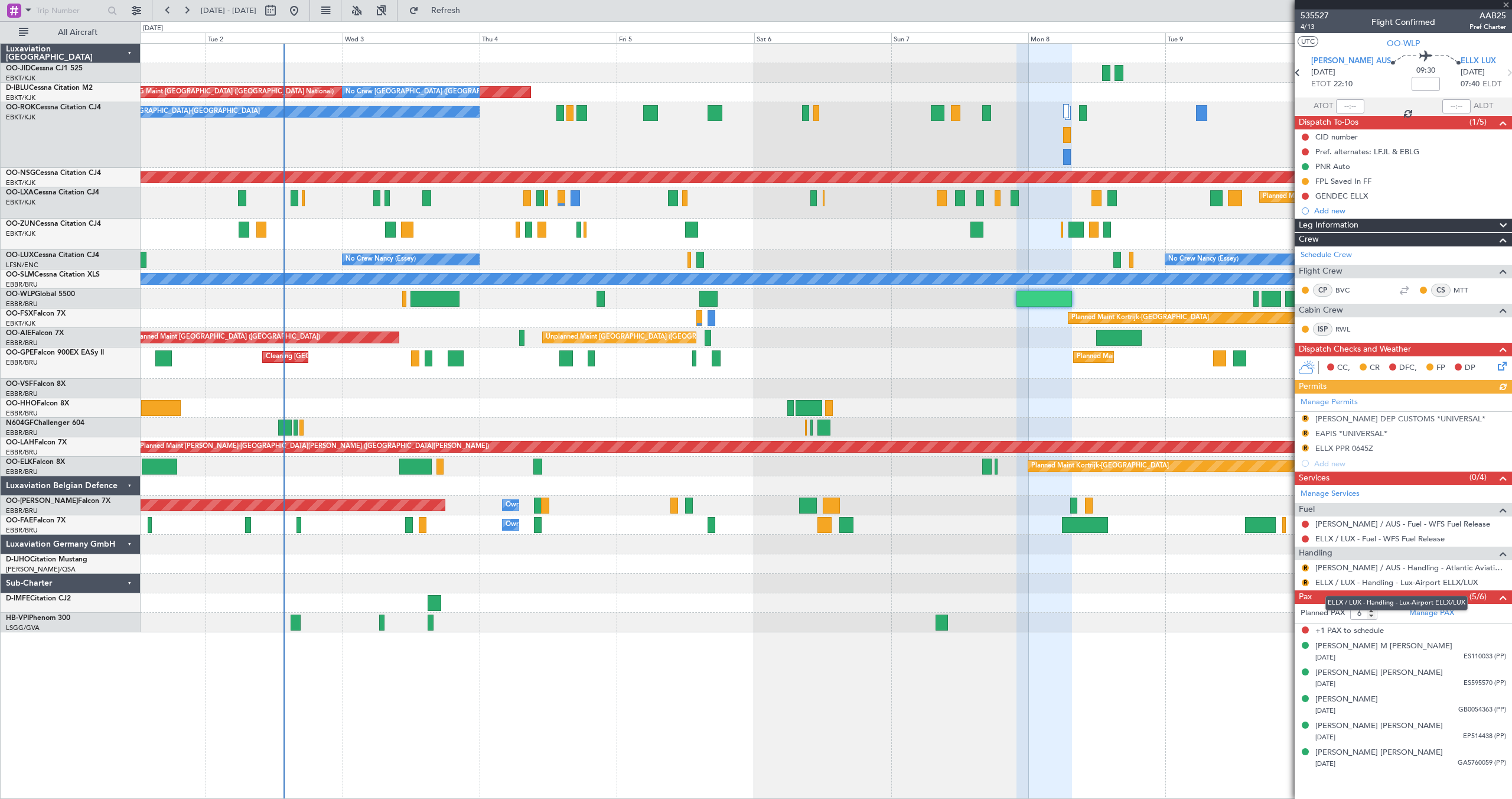
click at [1371, 617] on mat-tooltip-component "ELLX / LUX - Handling - Lux-Airport ELLX/LUX" at bounding box center [1397, 603] width 159 height 32
type input "5"
click at [1373, 616] on input "5" at bounding box center [1363, 613] width 27 height 13
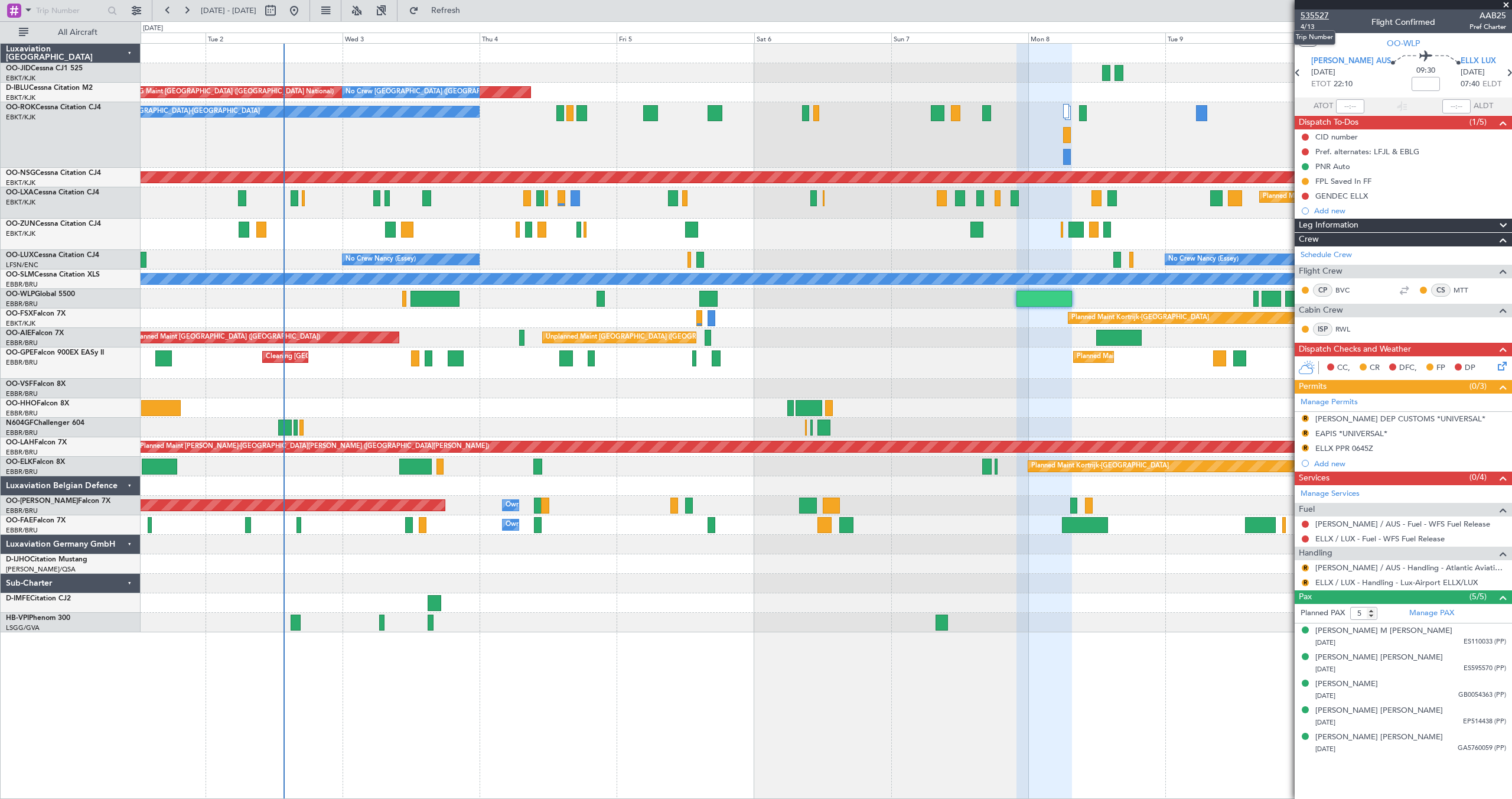
click at [1317, 14] on span "535527" at bounding box center [1314, 16] width 28 height 13
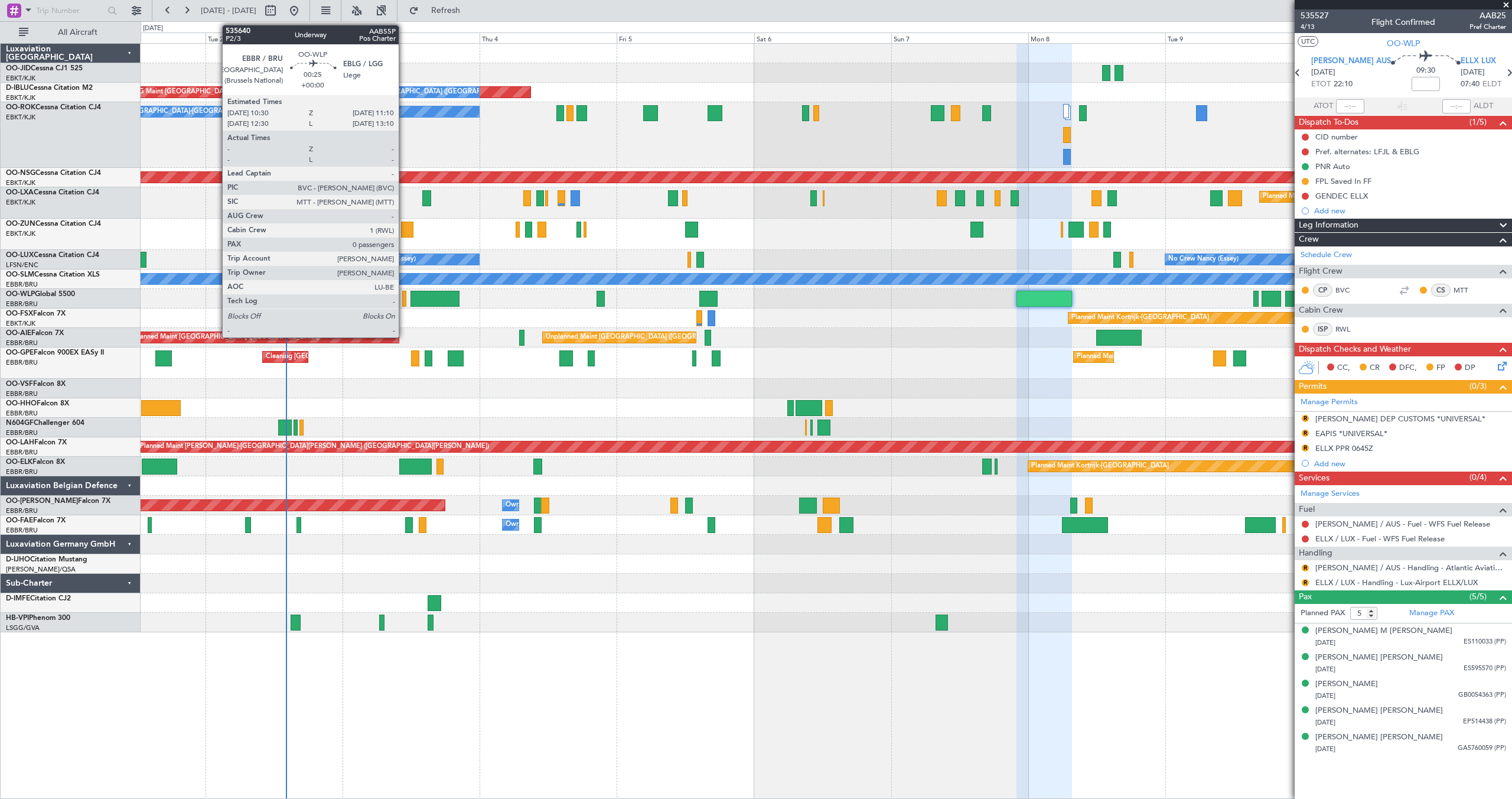
click at [404, 296] on div at bounding box center [404, 298] width 4 height 16
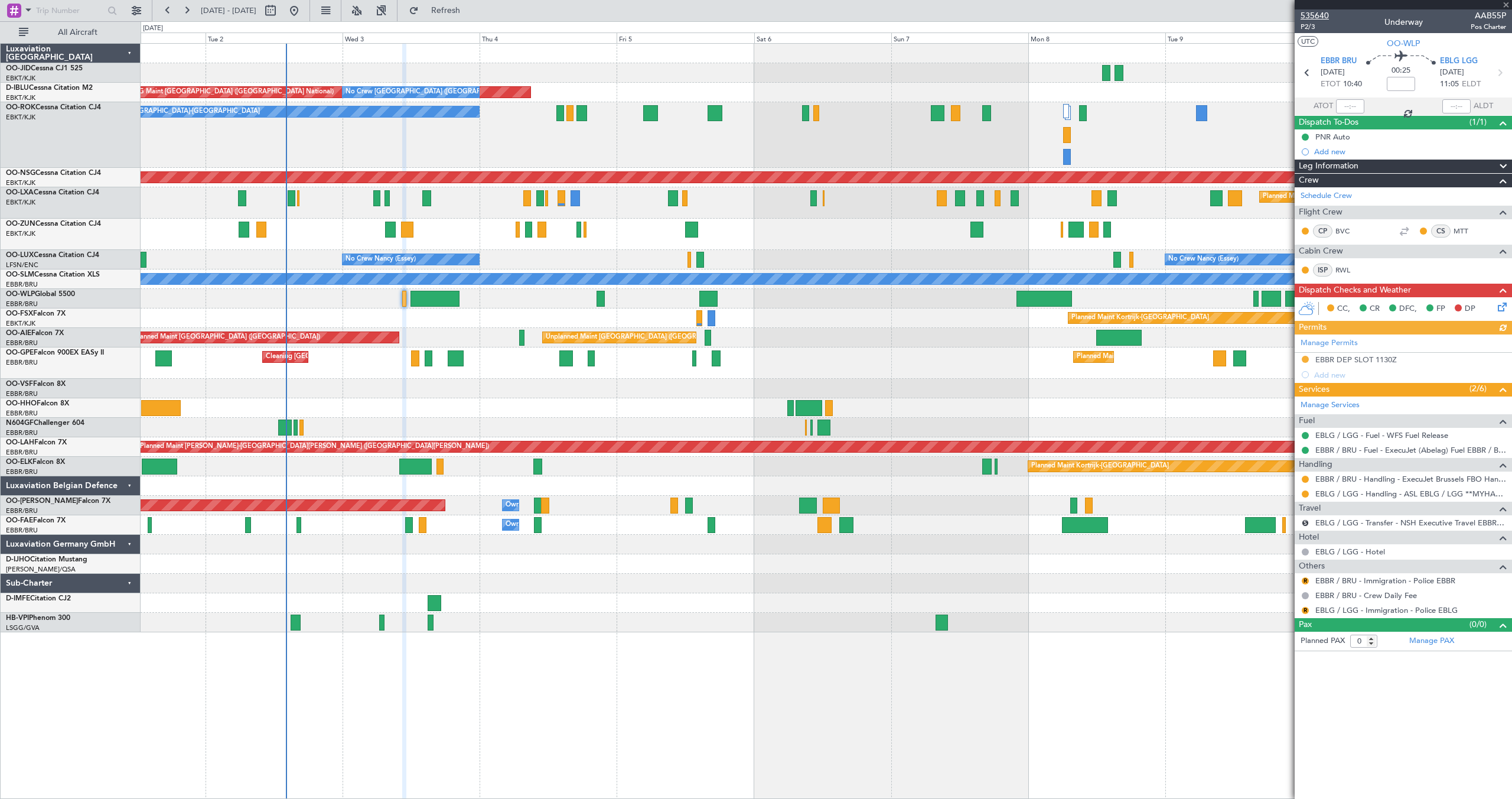
click at [1322, 13] on span "535640" at bounding box center [1314, 16] width 28 height 13
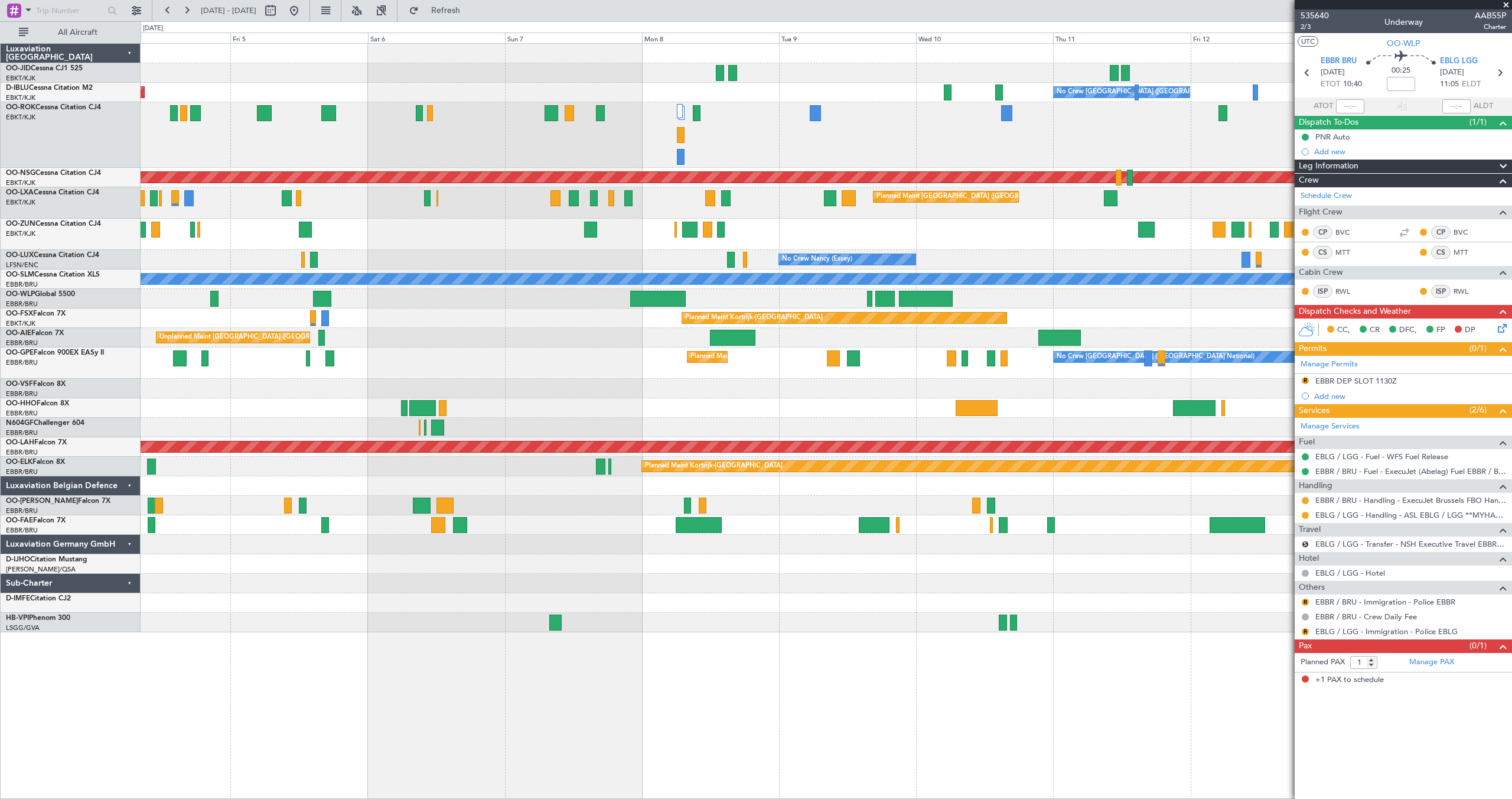
click at [683, 355] on div "No Crew [GEOGRAPHIC_DATA] ([GEOGRAPHIC_DATA] National) Planned Maint [GEOGRAPHI…" at bounding box center [826, 364] width 1371 height 32
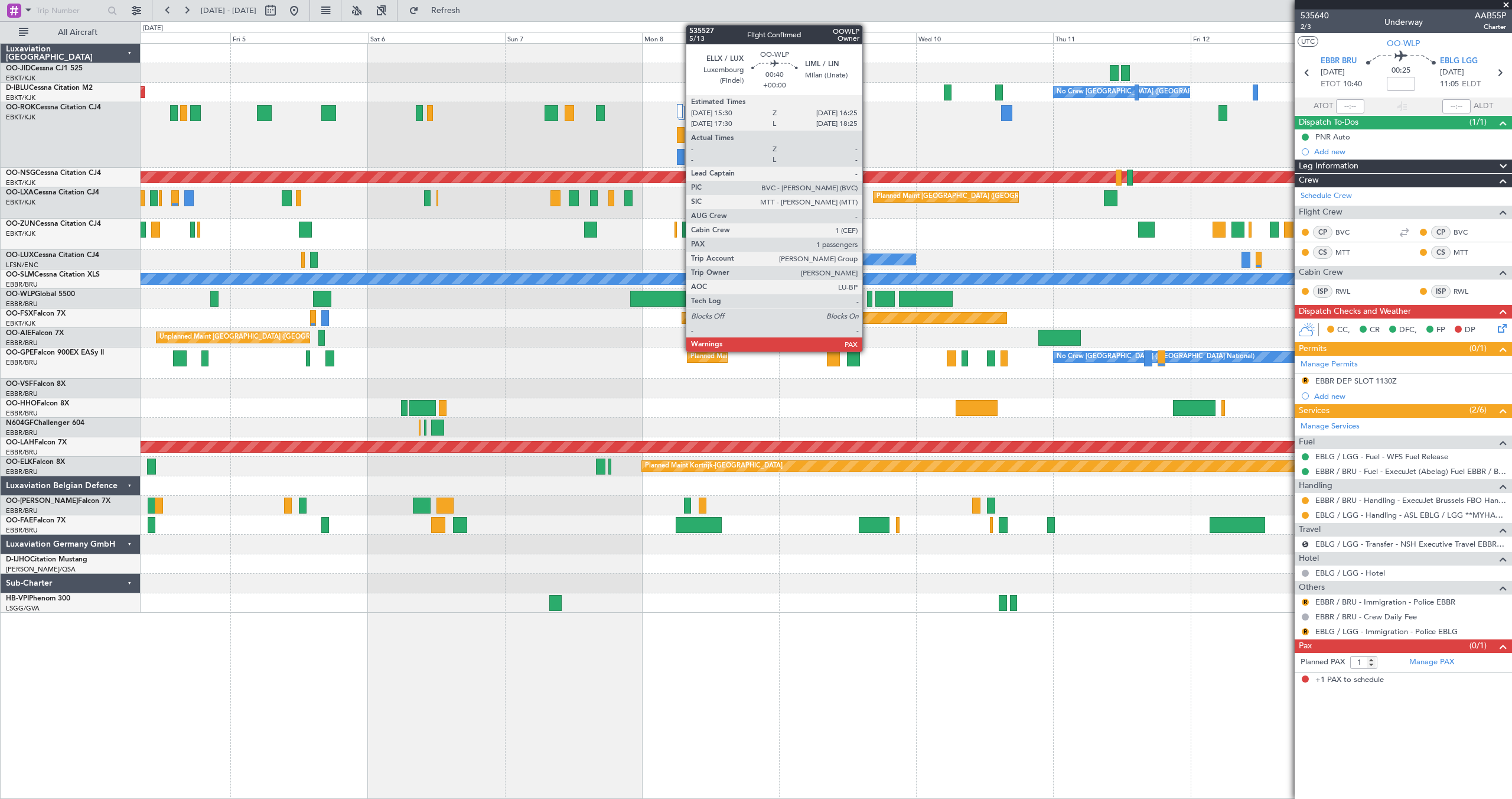
click at [868, 297] on div at bounding box center [870, 298] width 5 height 16
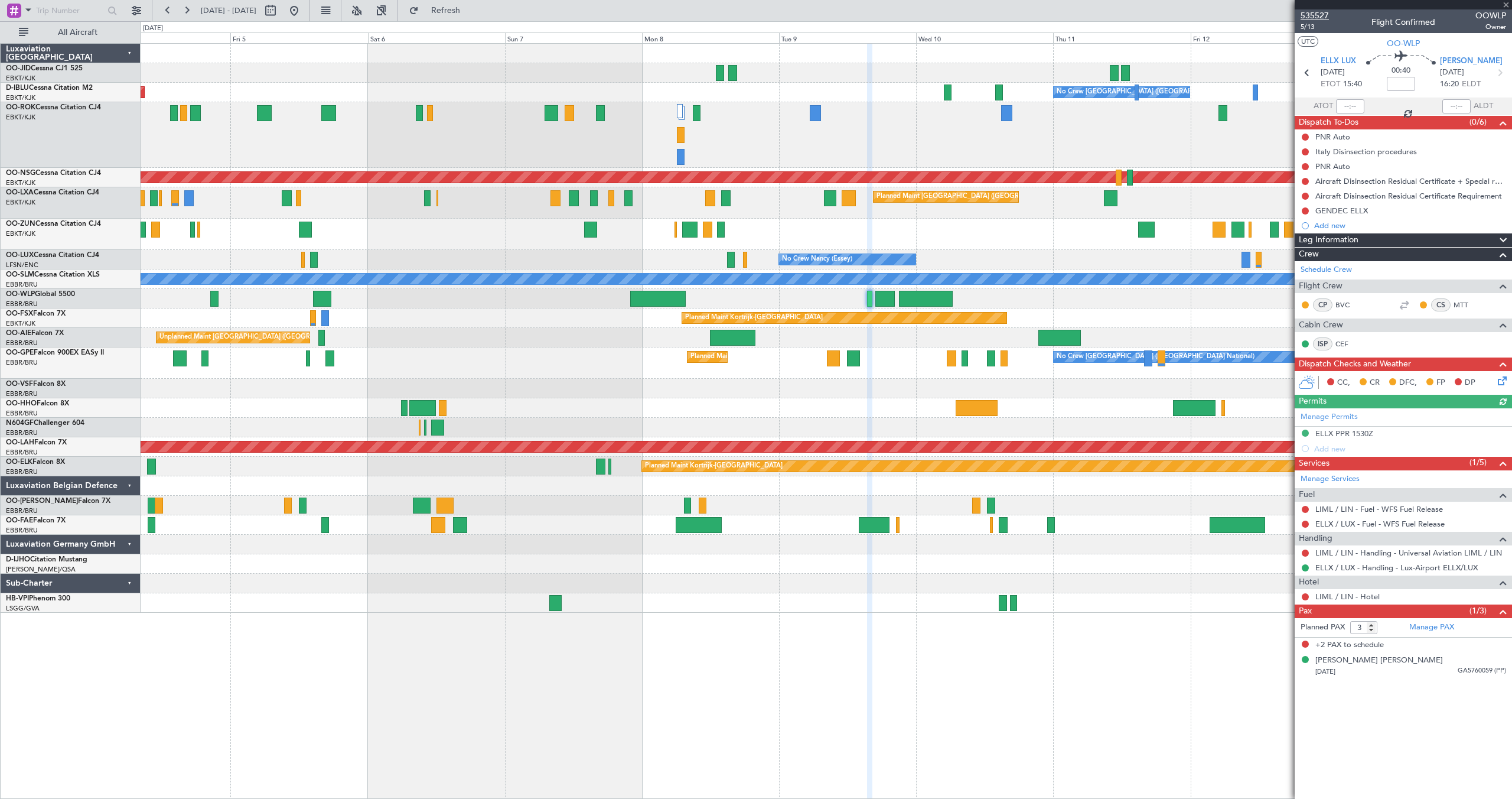
click at [1313, 13] on span "535527" at bounding box center [1314, 16] width 28 height 13
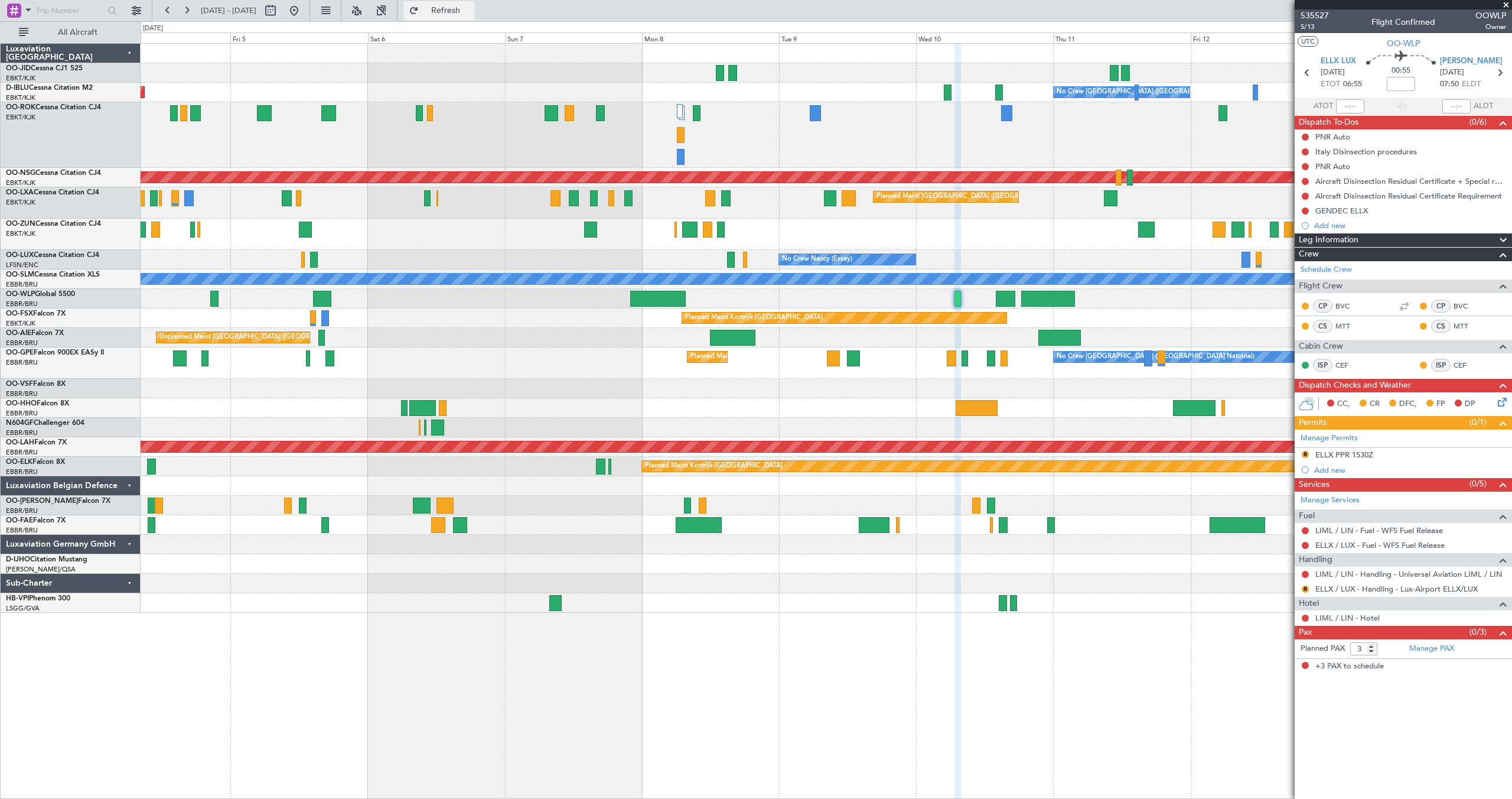
click at [458, 8] on span "Refresh" at bounding box center [446, 10] width 50 height 8
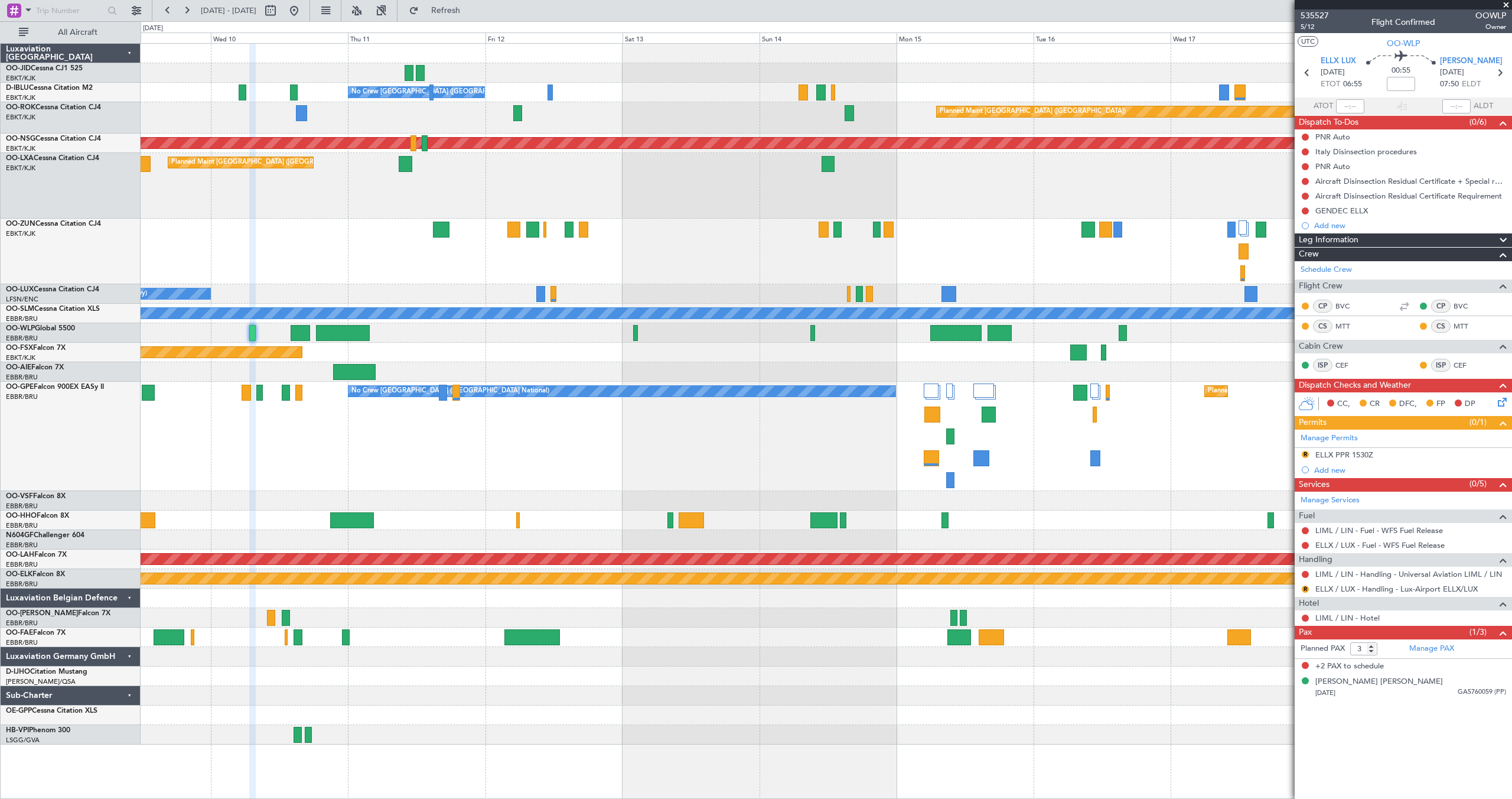
click at [1505, 5] on span at bounding box center [1506, 5] width 12 height 11
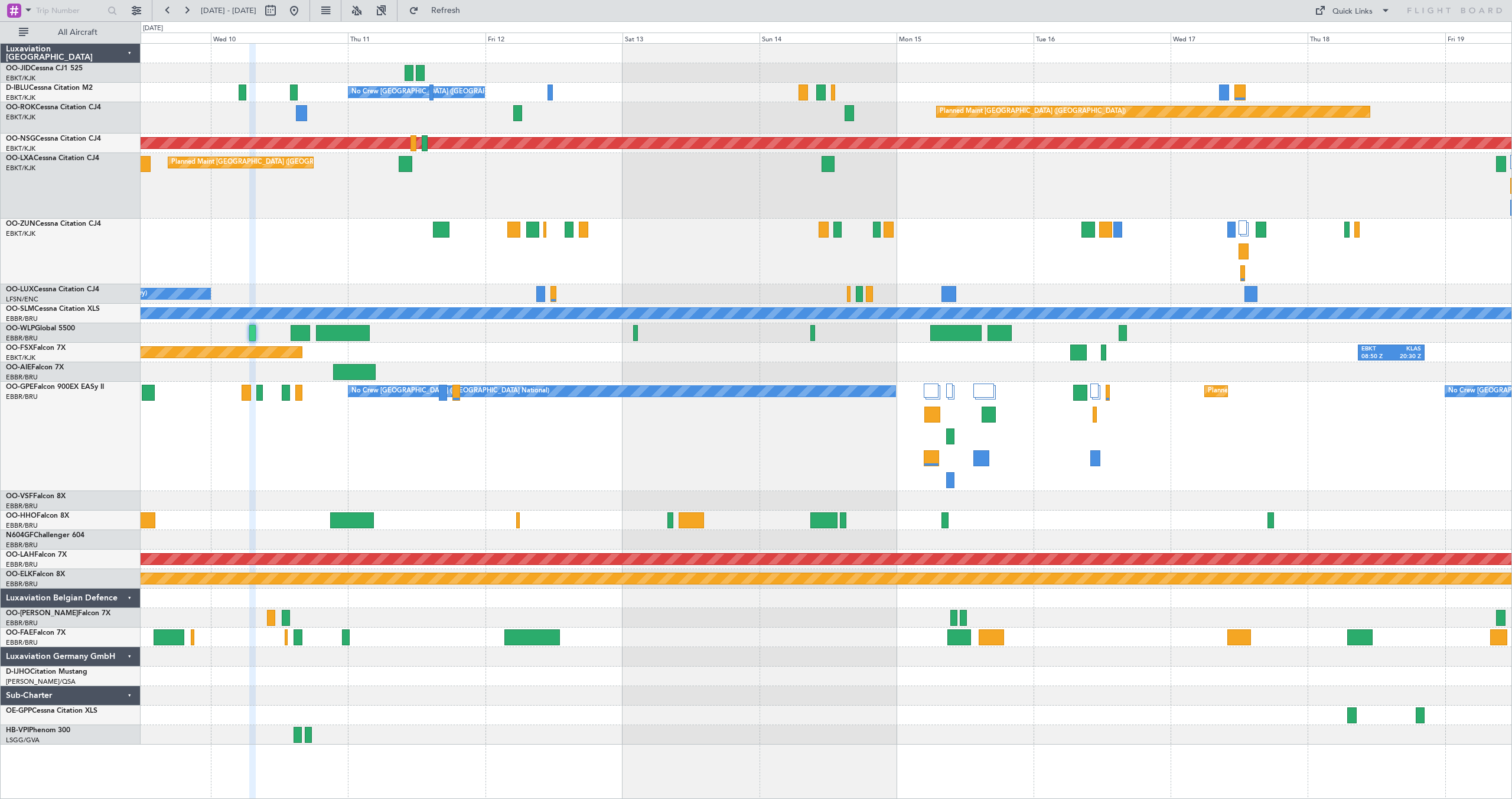
type input "0"
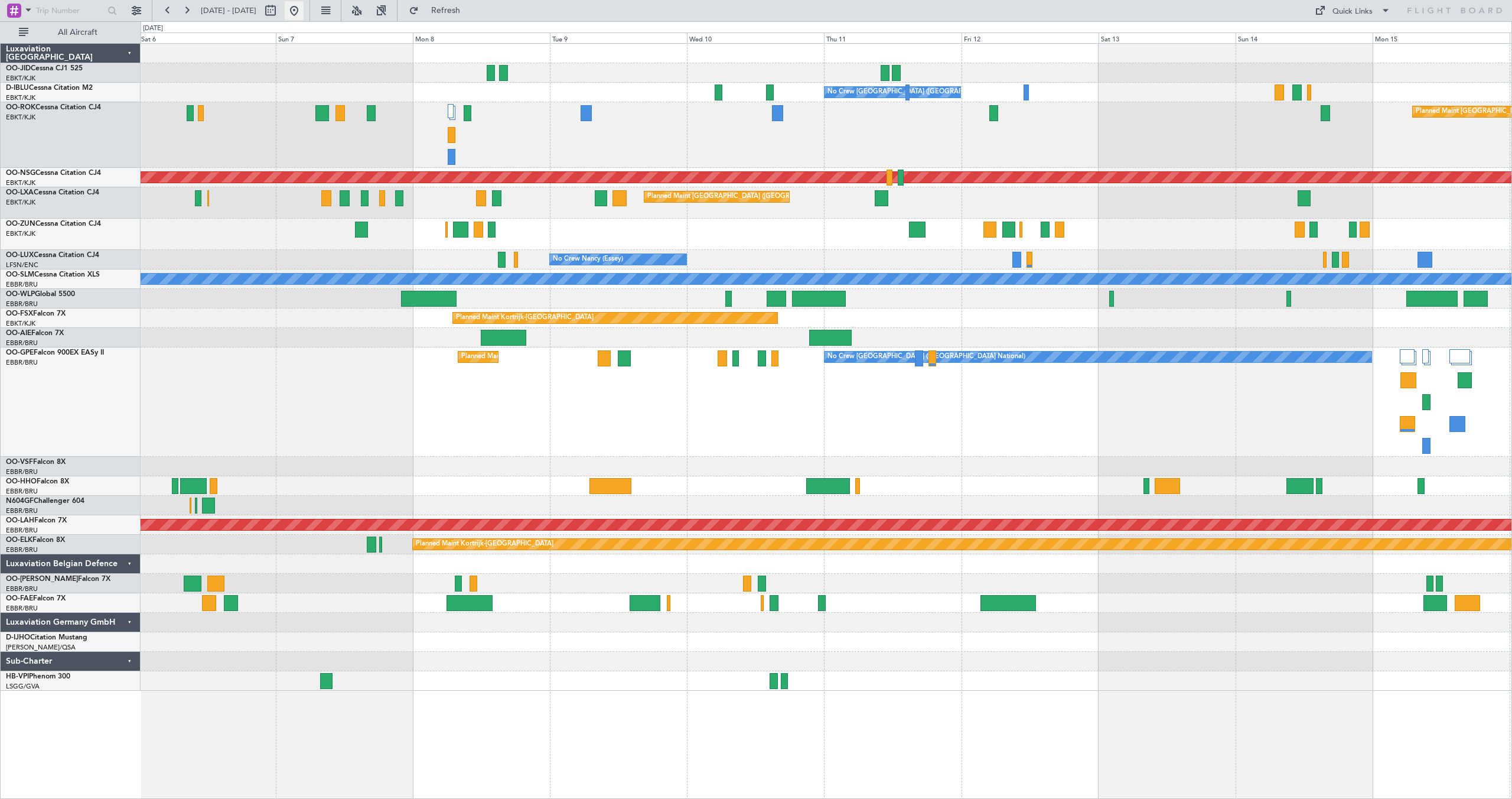
click at [304, 7] on button at bounding box center [294, 11] width 19 height 19
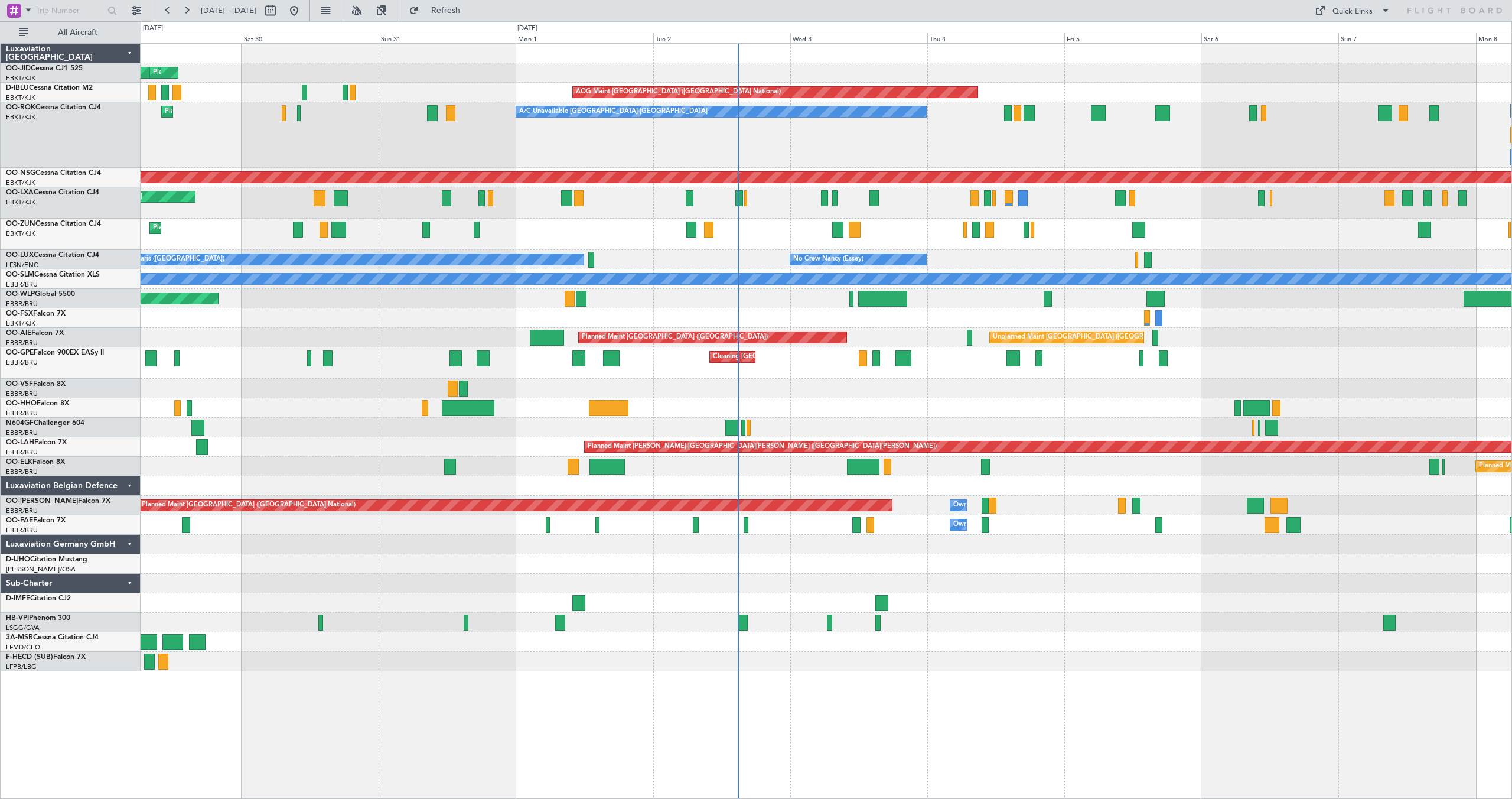
click at [1102, 168] on div "AOG Maint Kortrijk-[GEOGRAPHIC_DATA] Planned Maint [GEOGRAPHIC_DATA]-[GEOGRAPHI…" at bounding box center [826, 357] width 1371 height 628
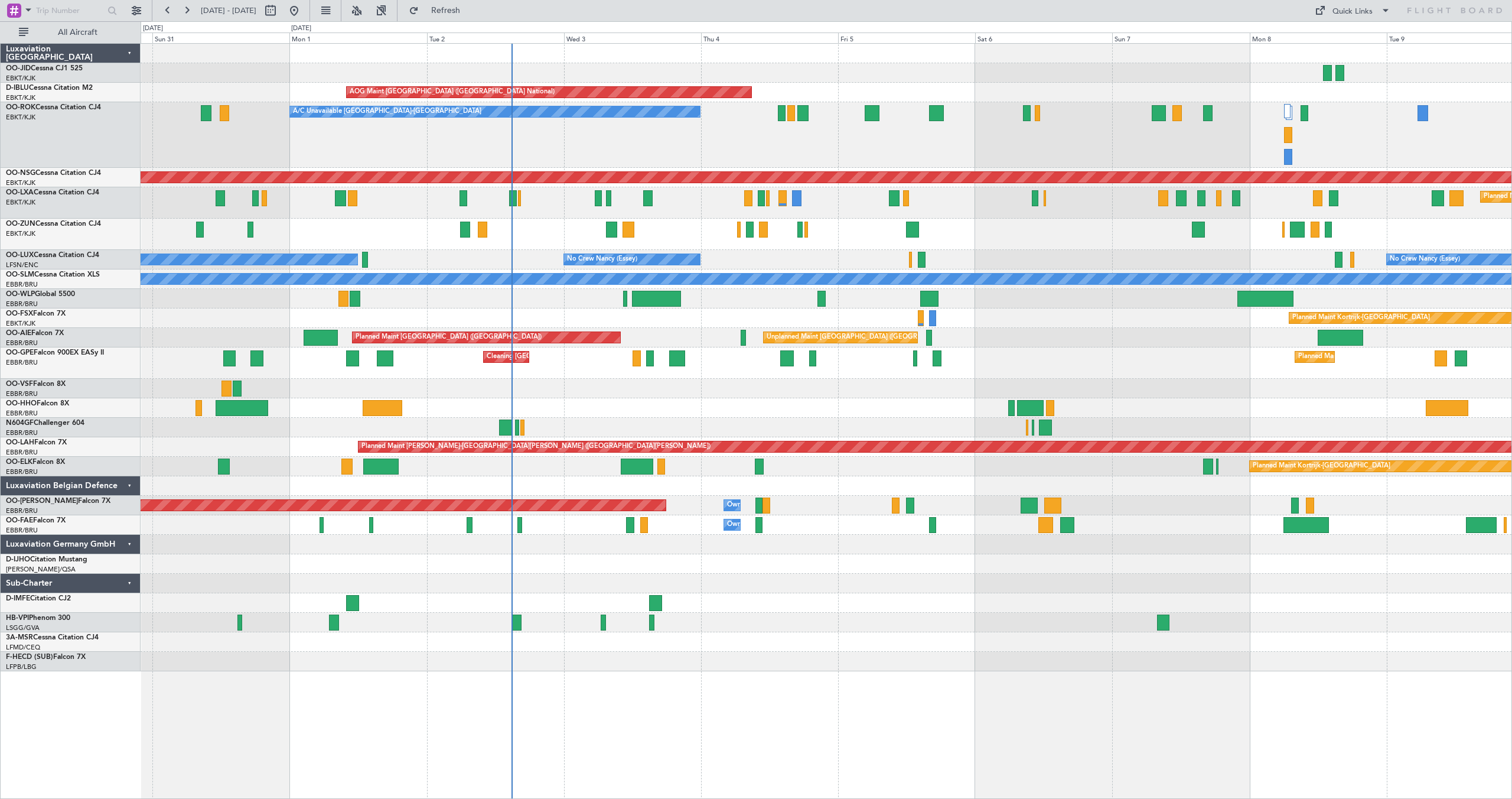
click at [1067, 156] on div "A/C Unavailable [GEOGRAPHIC_DATA]-[GEOGRAPHIC_DATA] Planned Maint [GEOGRAPHIC_D…" at bounding box center [826, 135] width 1371 height 66
